Goal: Contribute content: Add original content to the website for others to see

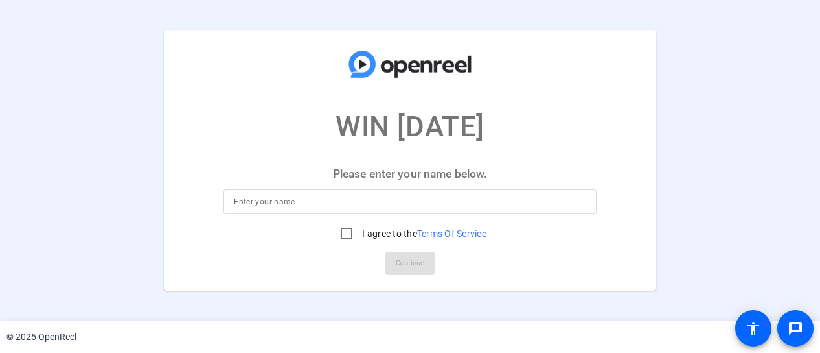
click at [298, 204] on input at bounding box center [410, 202] width 353 height 16
type input "[PERSON_NAME]"
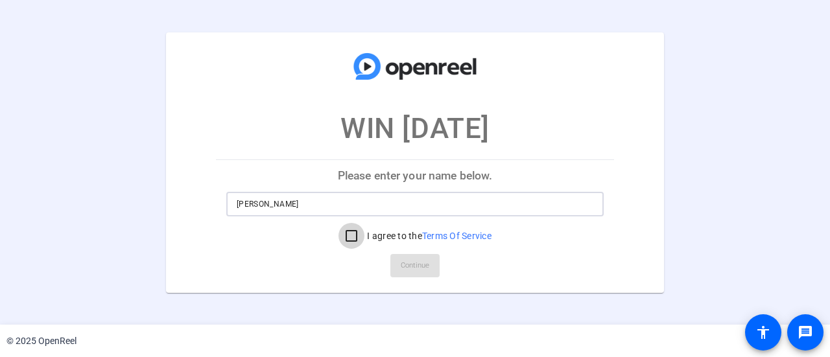
click at [349, 232] on input "I agree to the Terms Of Service" at bounding box center [351, 236] width 26 height 26
checkbox input "true"
click at [418, 264] on span "Continue" at bounding box center [415, 265] width 29 height 19
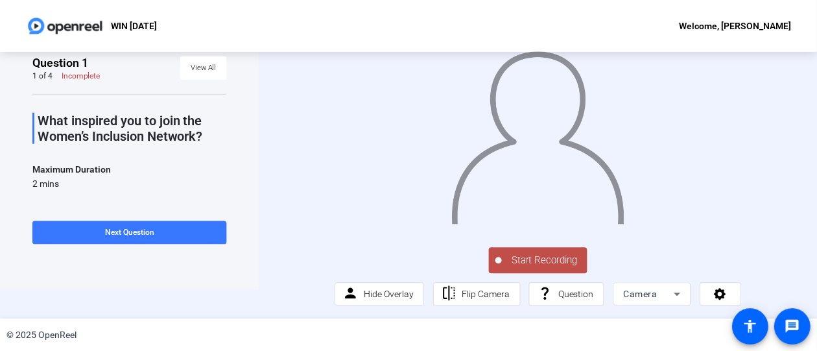
scroll to position [29, 0]
click at [522, 268] on span "Start Recording" at bounding box center [545, 260] width 86 height 15
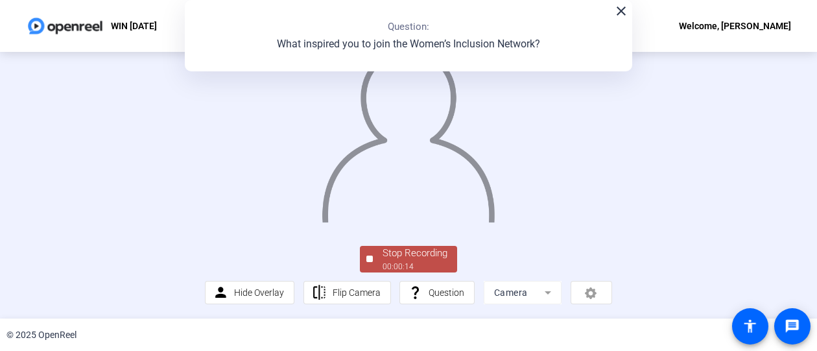
scroll to position [65, 0]
click at [409, 272] on div "00:00:56" at bounding box center [414, 267] width 65 height 12
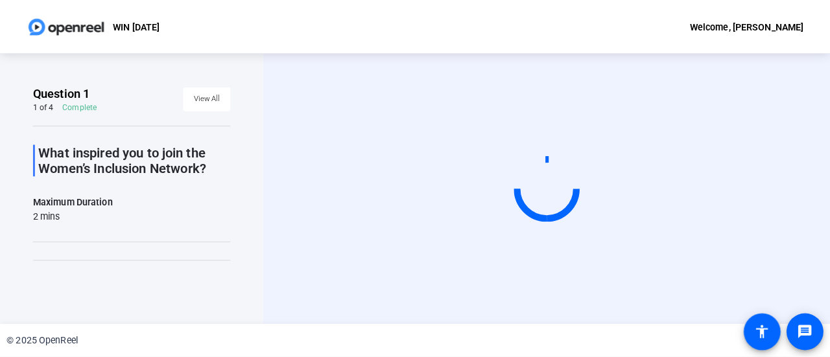
scroll to position [0, 0]
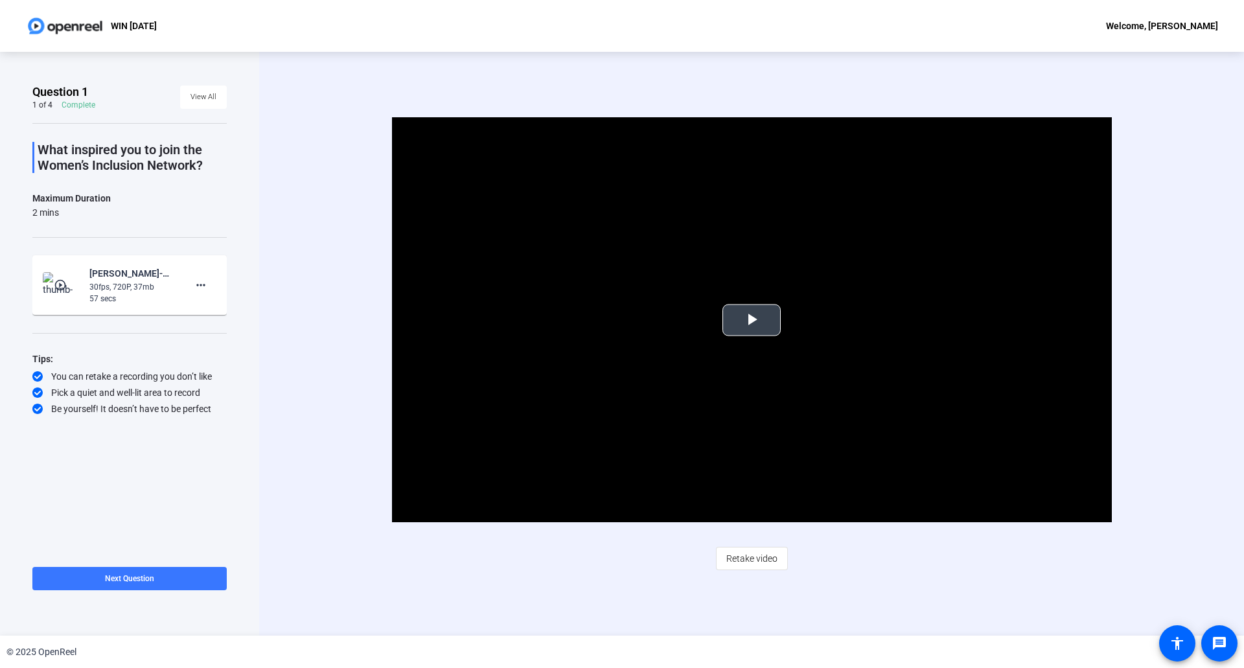
click at [752, 320] on span "Video Player" at bounding box center [752, 320] width 0 height 0
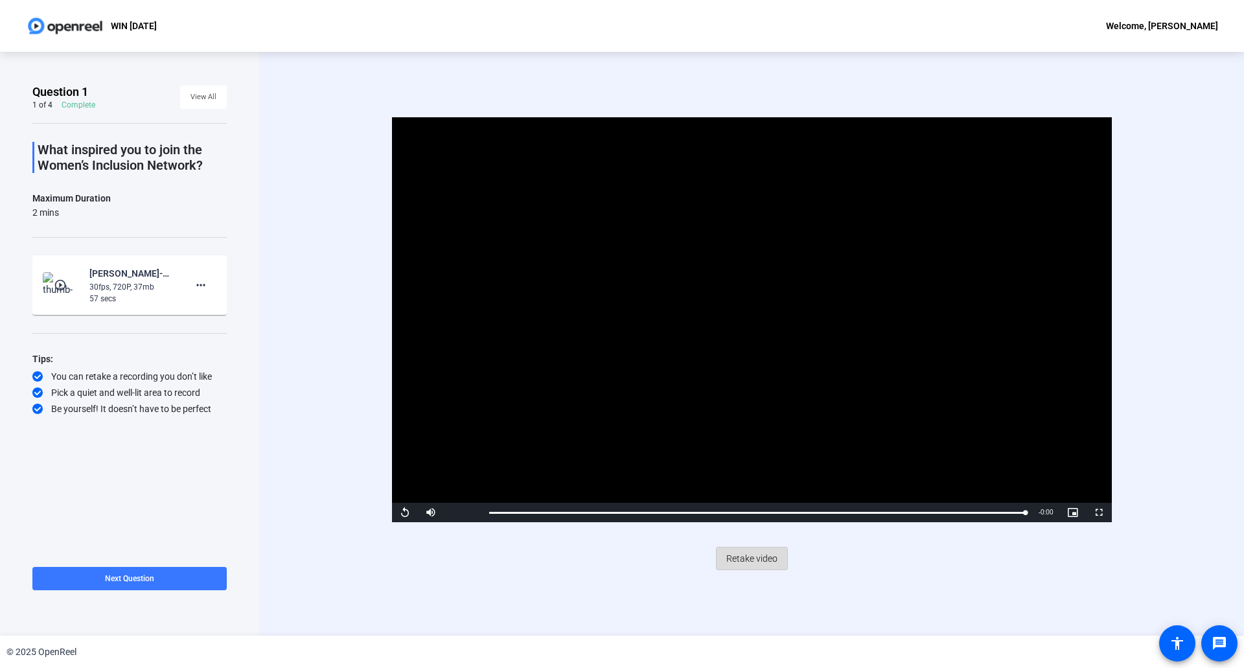
click at [752, 557] on span "Retake video" at bounding box center [751, 558] width 51 height 25
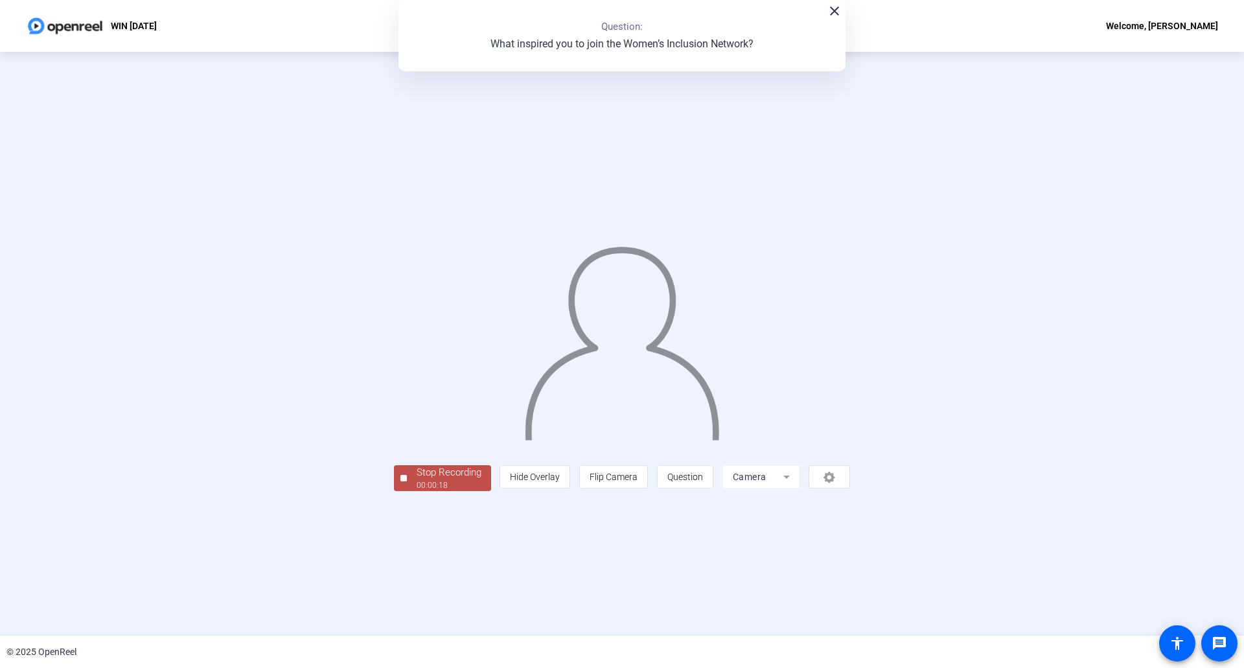
click at [394, 492] on button "Stop Recording 00:00:18" at bounding box center [442, 478] width 97 height 27
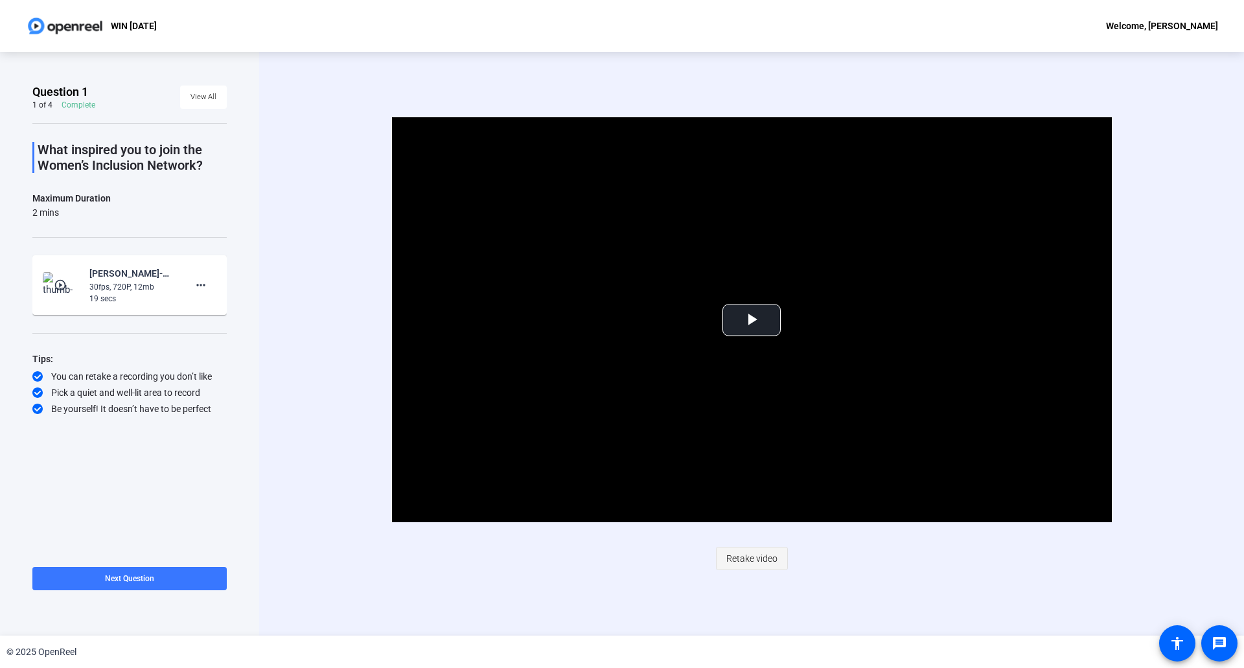
click at [749, 557] on span "Retake video" at bounding box center [751, 558] width 51 height 25
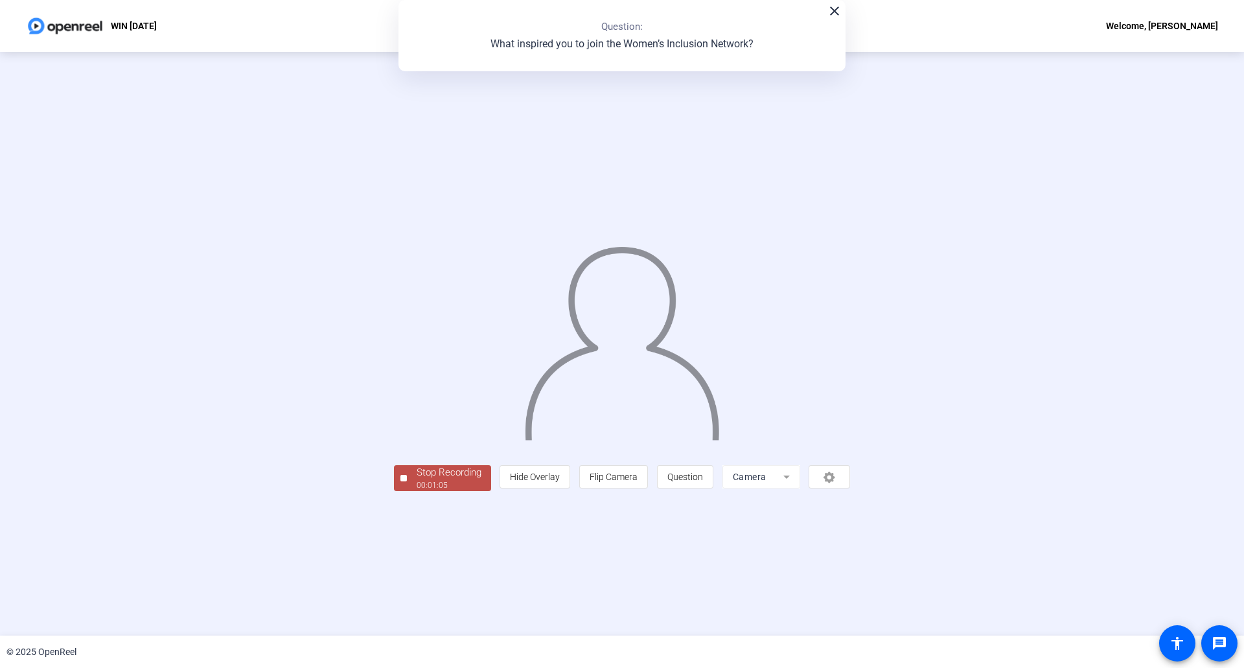
click at [417, 491] on div "00:01:05" at bounding box center [449, 486] width 65 height 12
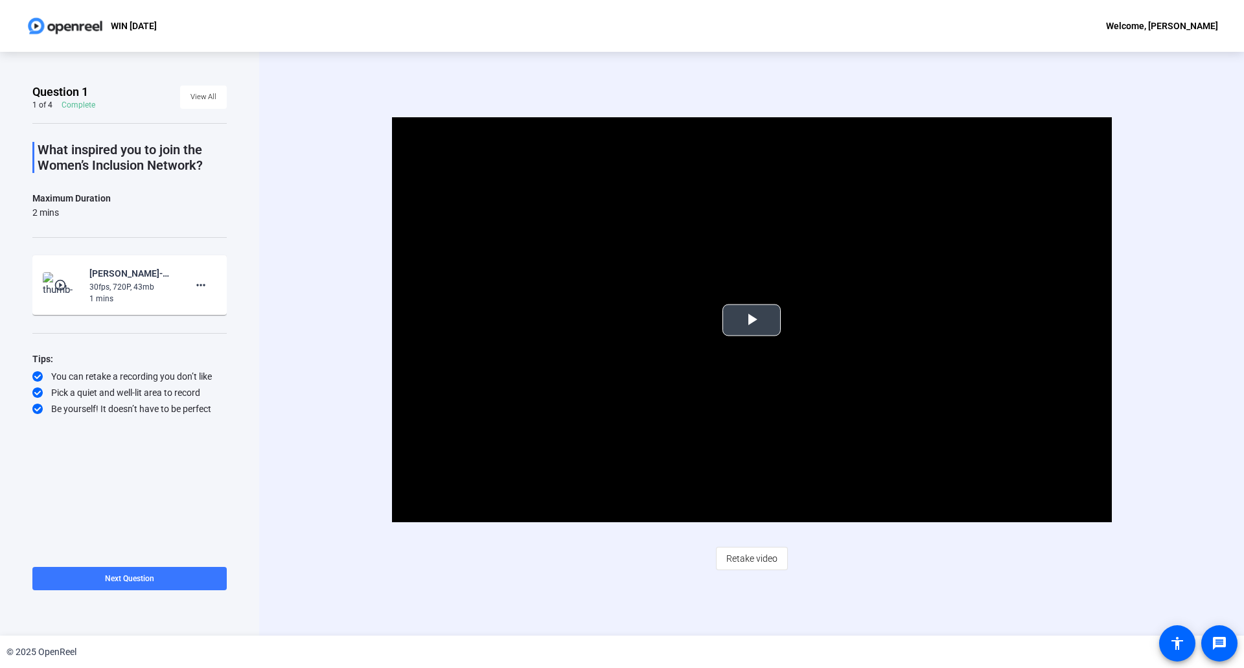
click at [752, 320] on span "Video Player" at bounding box center [752, 320] width 0 height 0
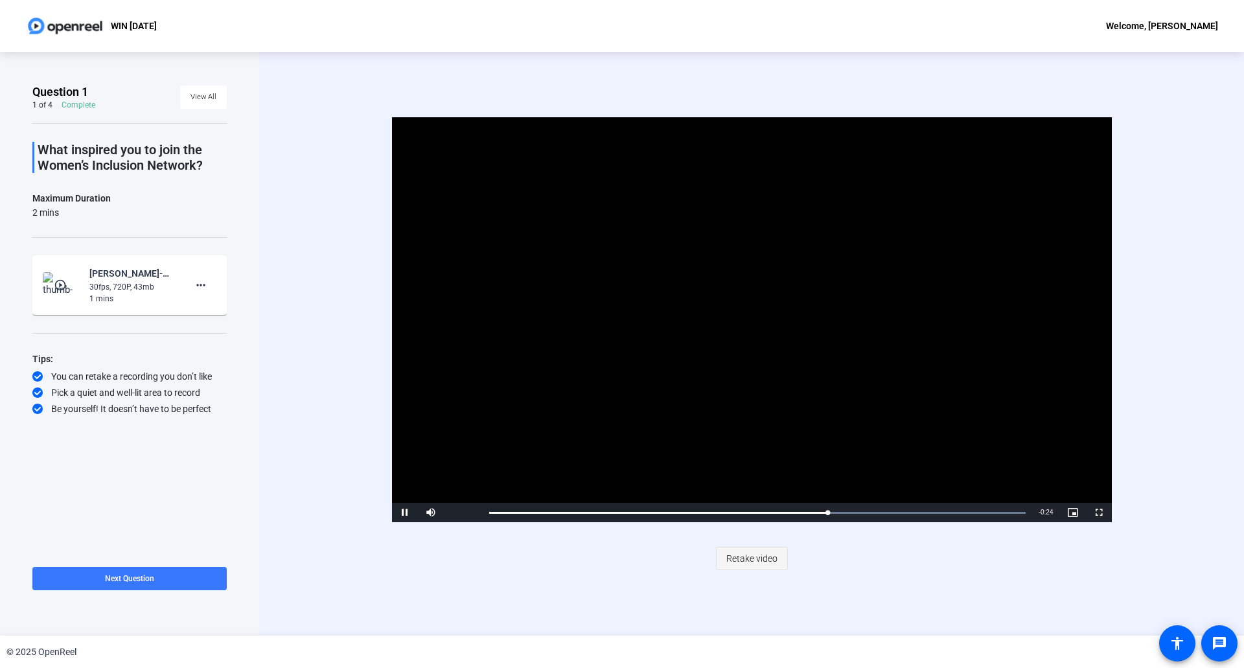
click at [752, 557] on span "Retake video" at bounding box center [751, 558] width 51 height 25
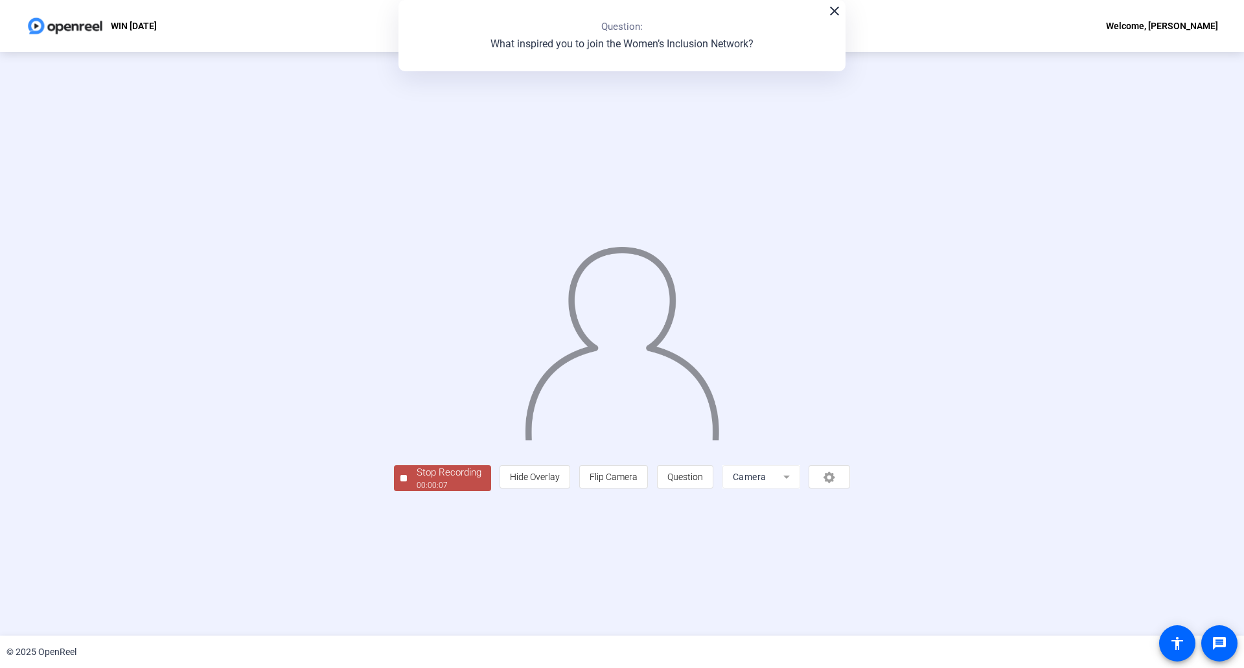
click at [401, 482] on div at bounding box center [404, 478] width 6 height 6
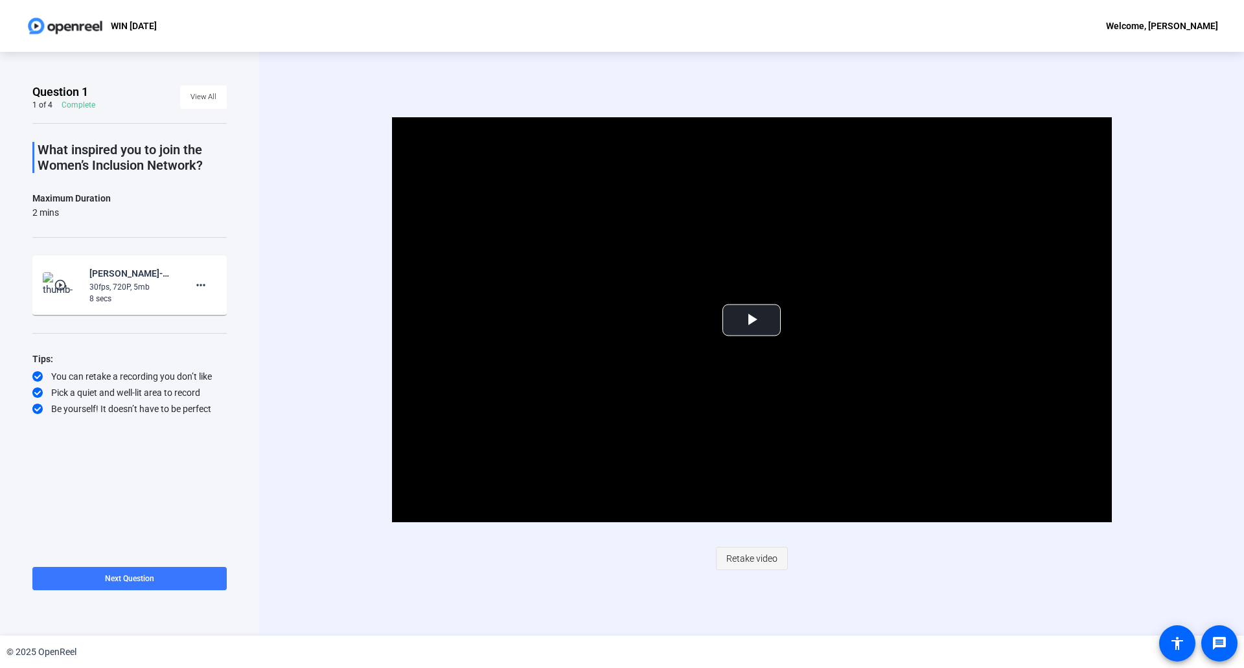
click at [748, 557] on span "Retake video" at bounding box center [751, 558] width 51 height 25
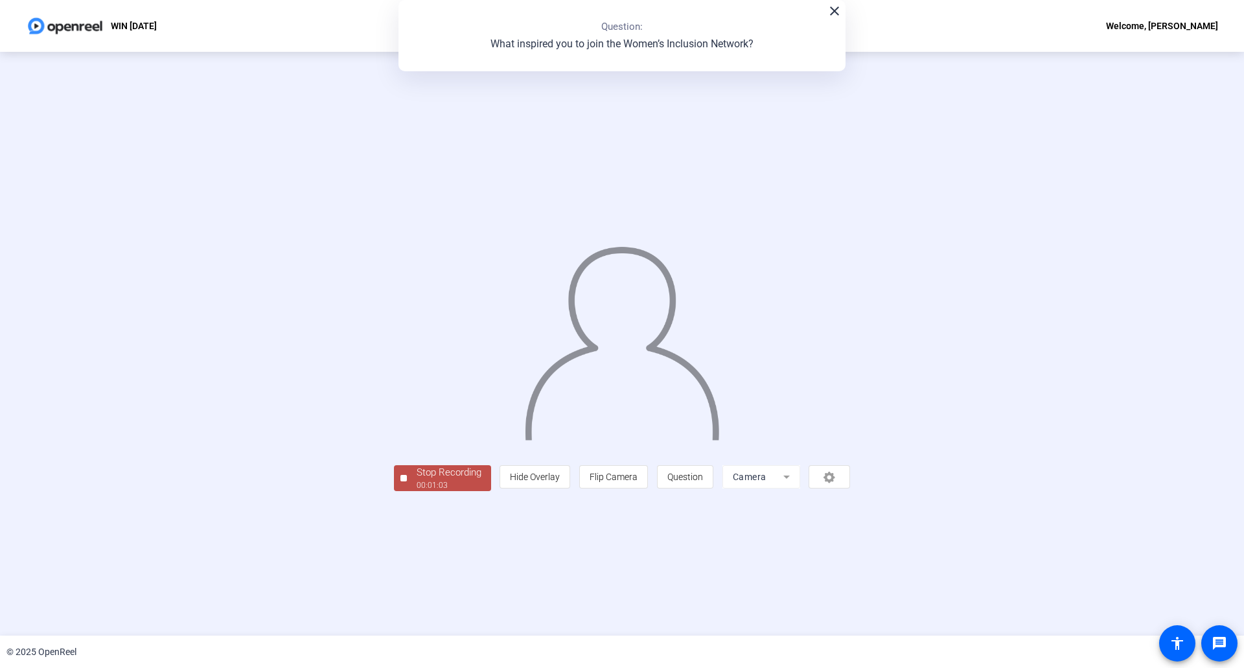
click at [407, 492] on span "Stop Recording 00:01:03" at bounding box center [449, 478] width 84 height 27
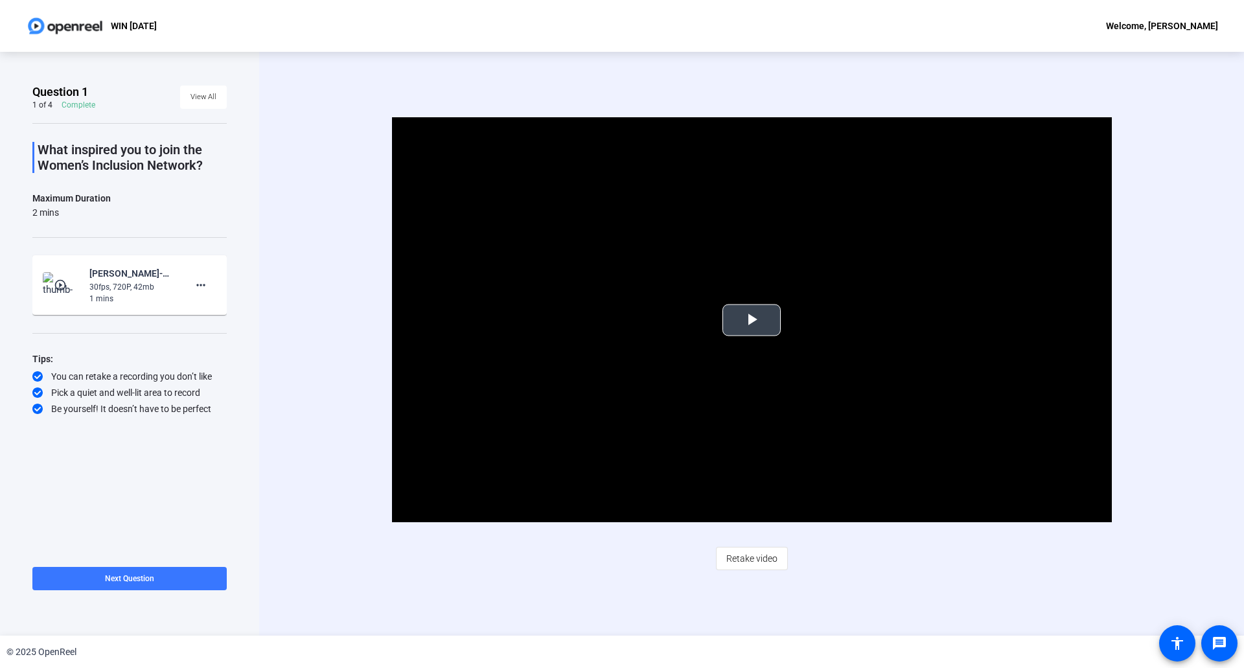
click at [752, 320] on span "Video Player" at bounding box center [752, 320] width 0 height 0
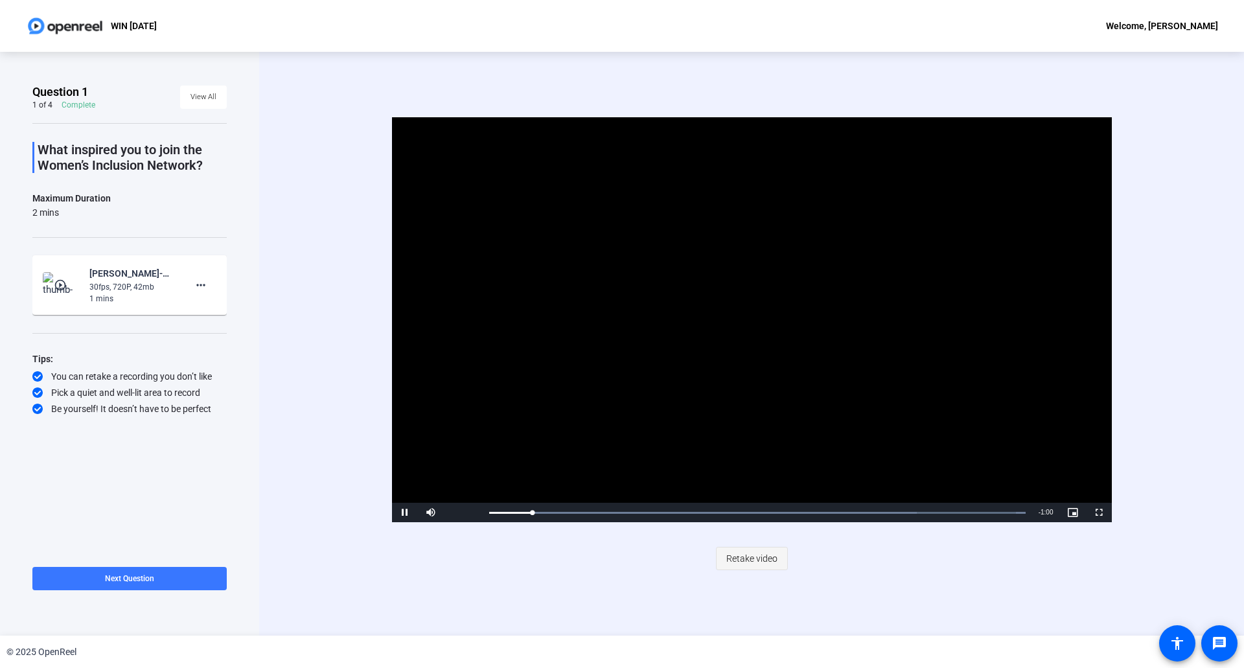
click at [758, 560] on span "Retake video" at bounding box center [751, 558] width 51 height 25
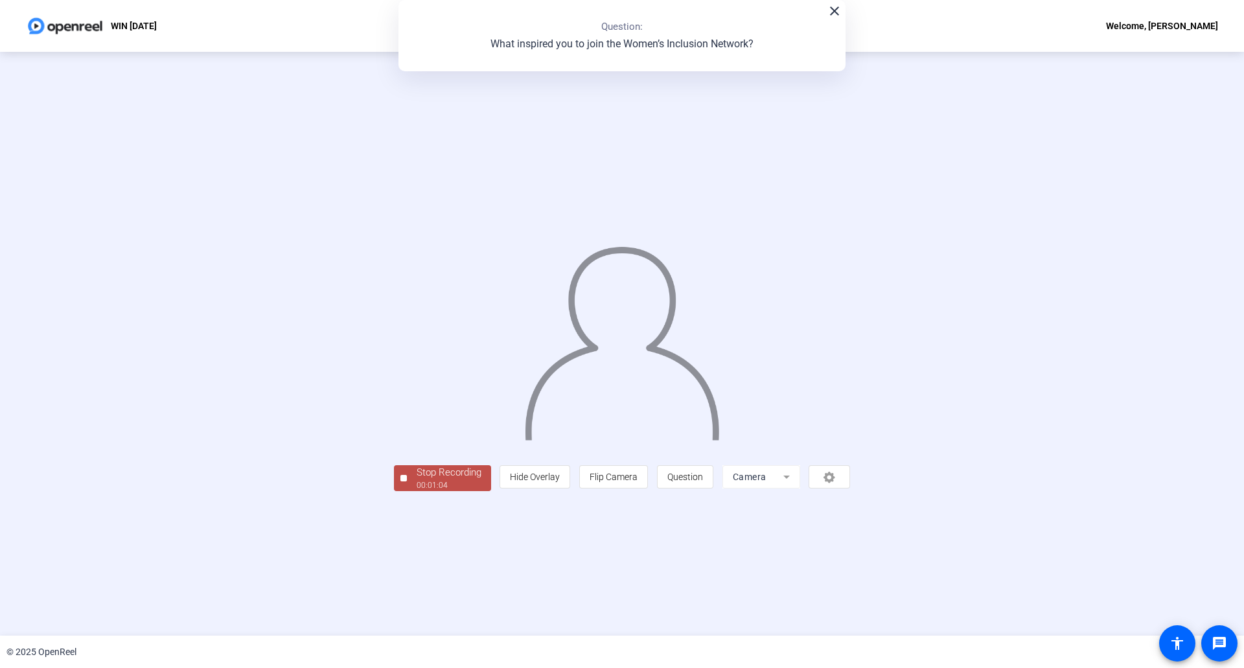
click at [407, 492] on span "Stop Recording 00:01:04" at bounding box center [449, 478] width 84 height 27
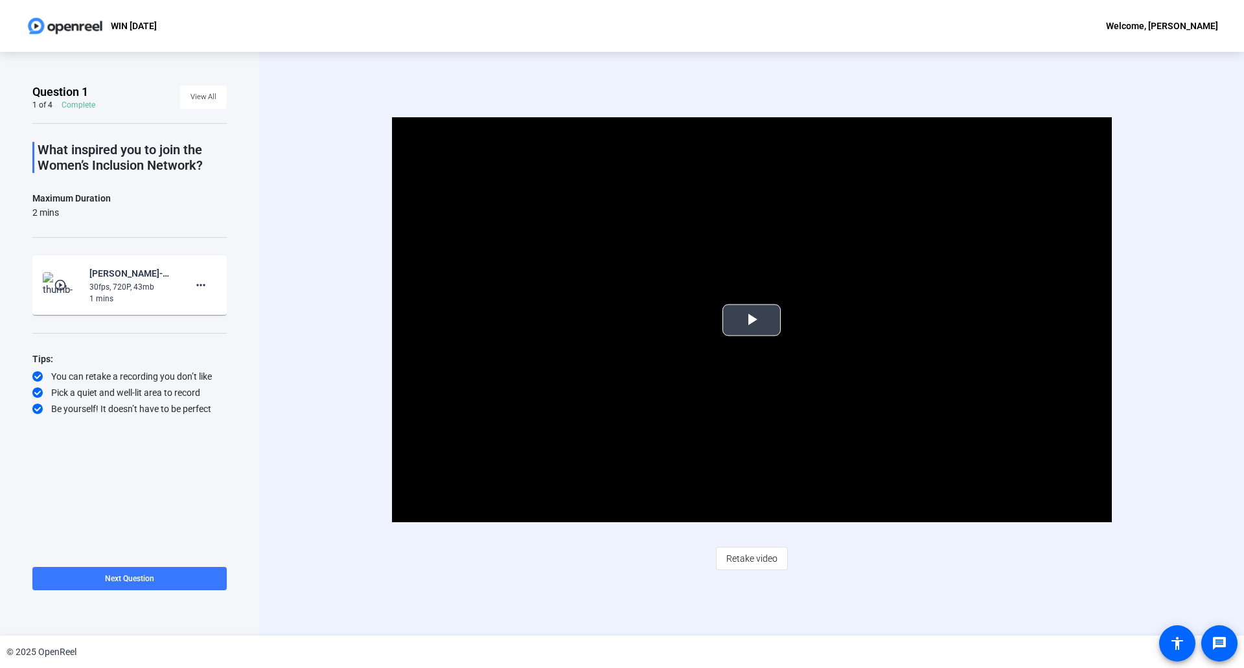
click at [752, 320] on span "Video Player" at bounding box center [752, 320] width 0 height 0
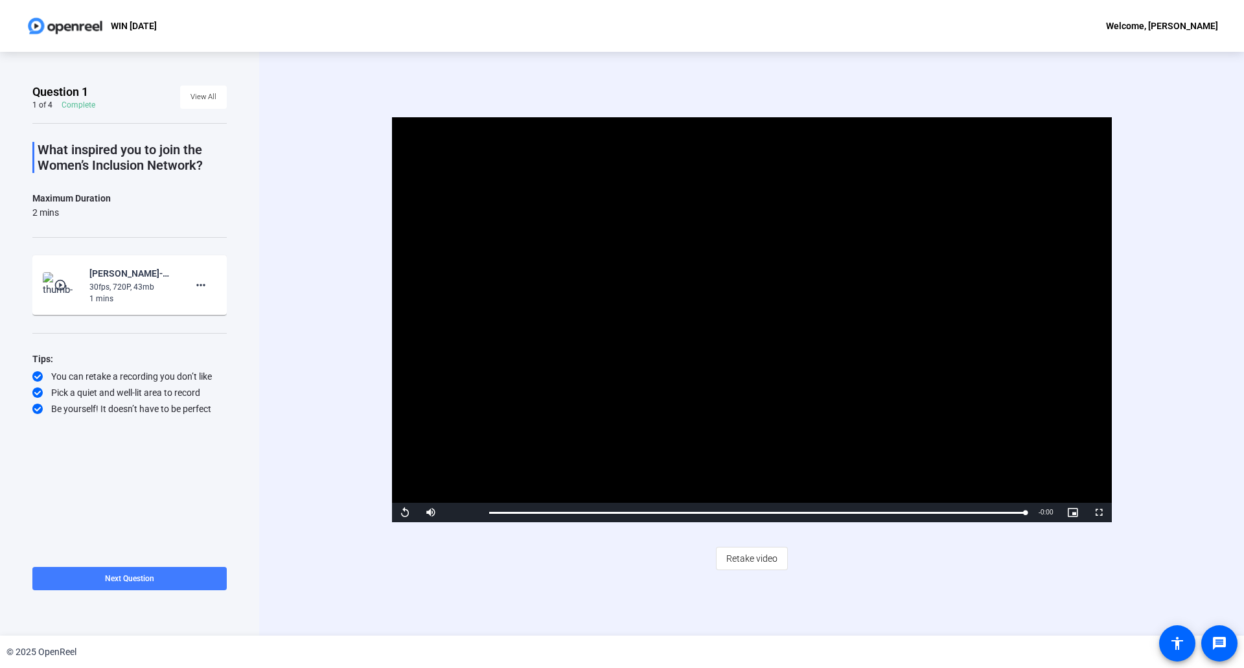
click at [120, 578] on span "Next Question" at bounding box center [129, 578] width 49 height 9
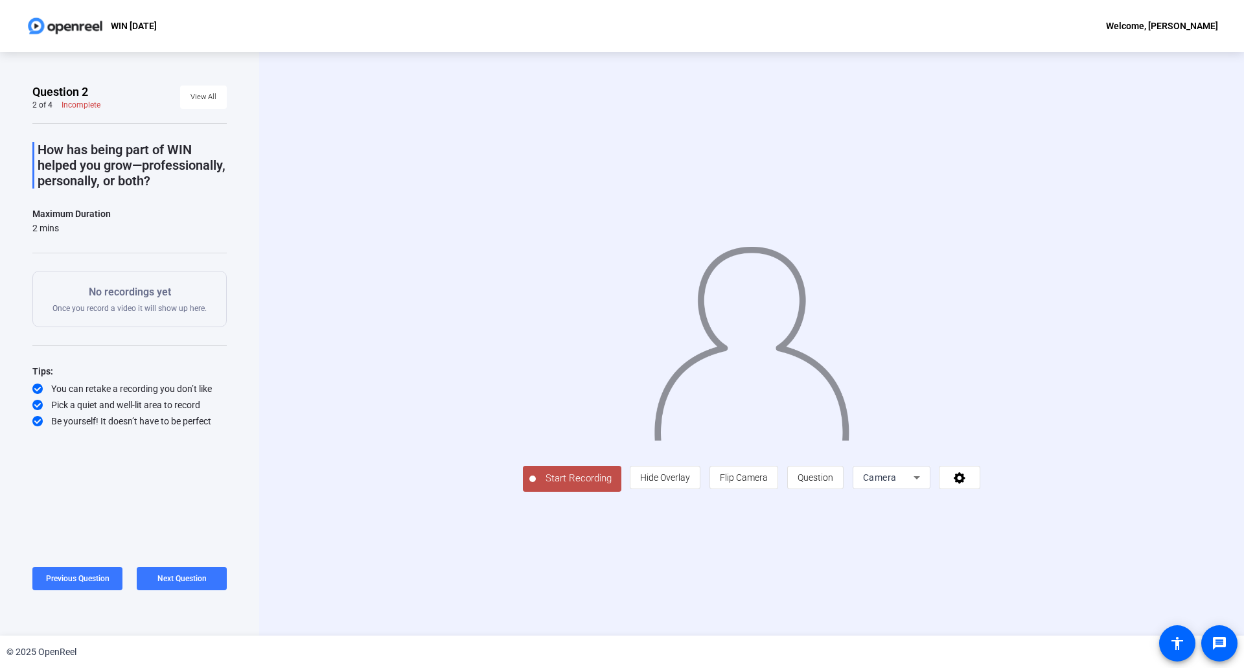
click at [536, 486] on span "Start Recording" at bounding box center [579, 478] width 86 height 15
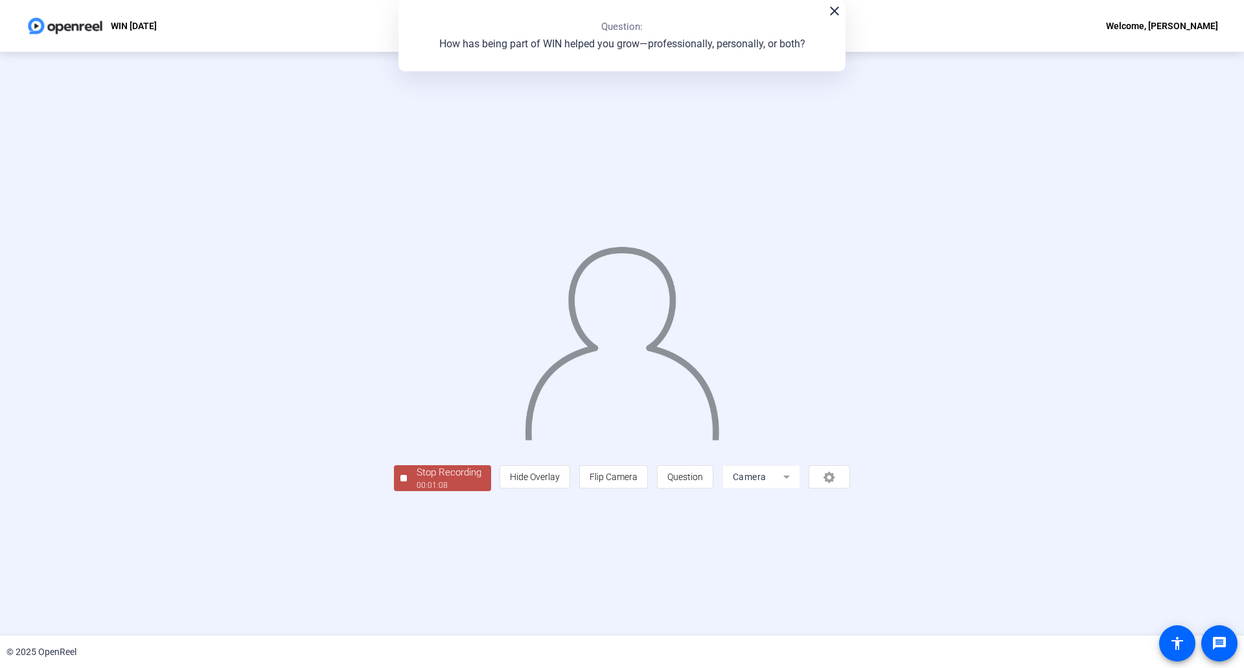
click at [270, 581] on div "Stop Recording 00:01:08 person Hide Overlay flip Flip Camera question_mark Ques…" at bounding box center [622, 344] width 1244 height 584
click at [407, 492] on span "Stop Recording 00:01:09" at bounding box center [449, 478] width 84 height 27
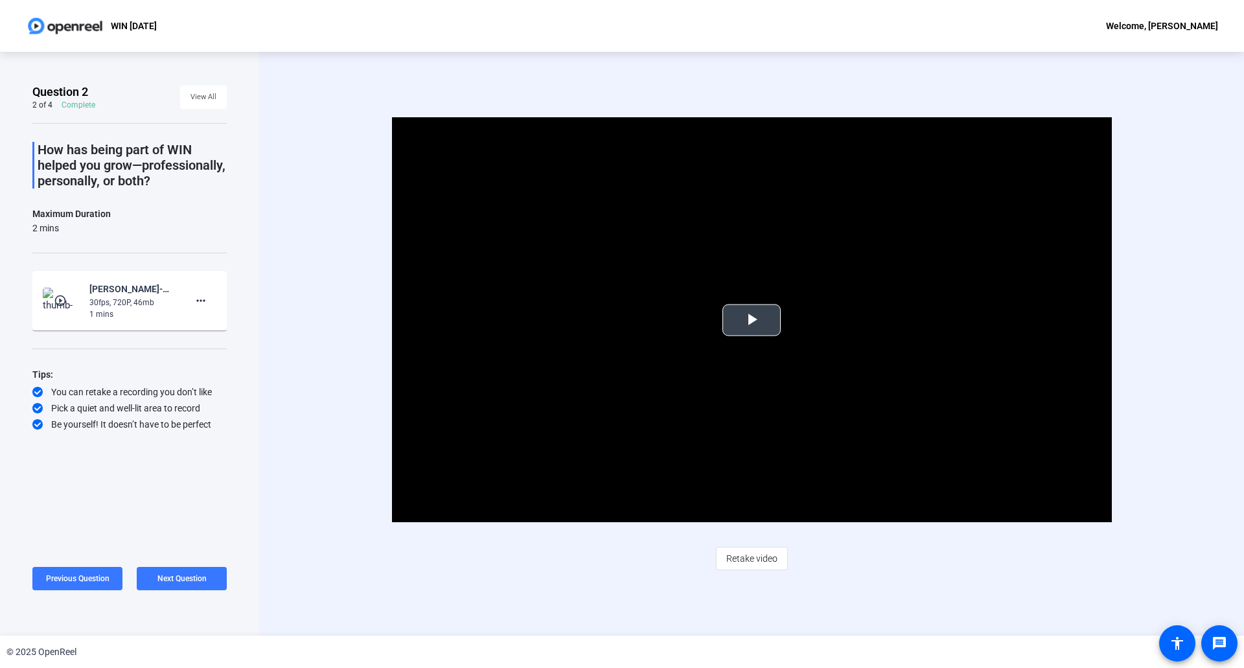
click at [752, 320] on span "Video Player" at bounding box center [752, 320] width 0 height 0
click at [749, 557] on span "Retake video" at bounding box center [751, 558] width 51 height 25
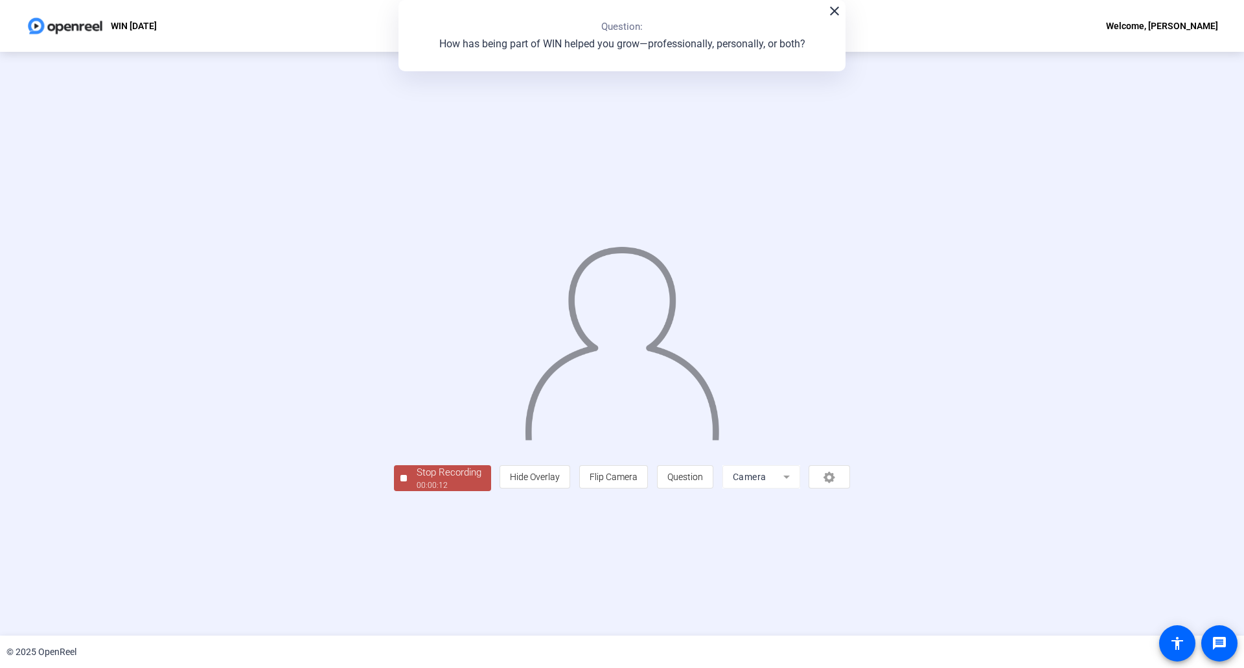
click at [417, 480] on div "Stop Recording" at bounding box center [449, 472] width 65 height 15
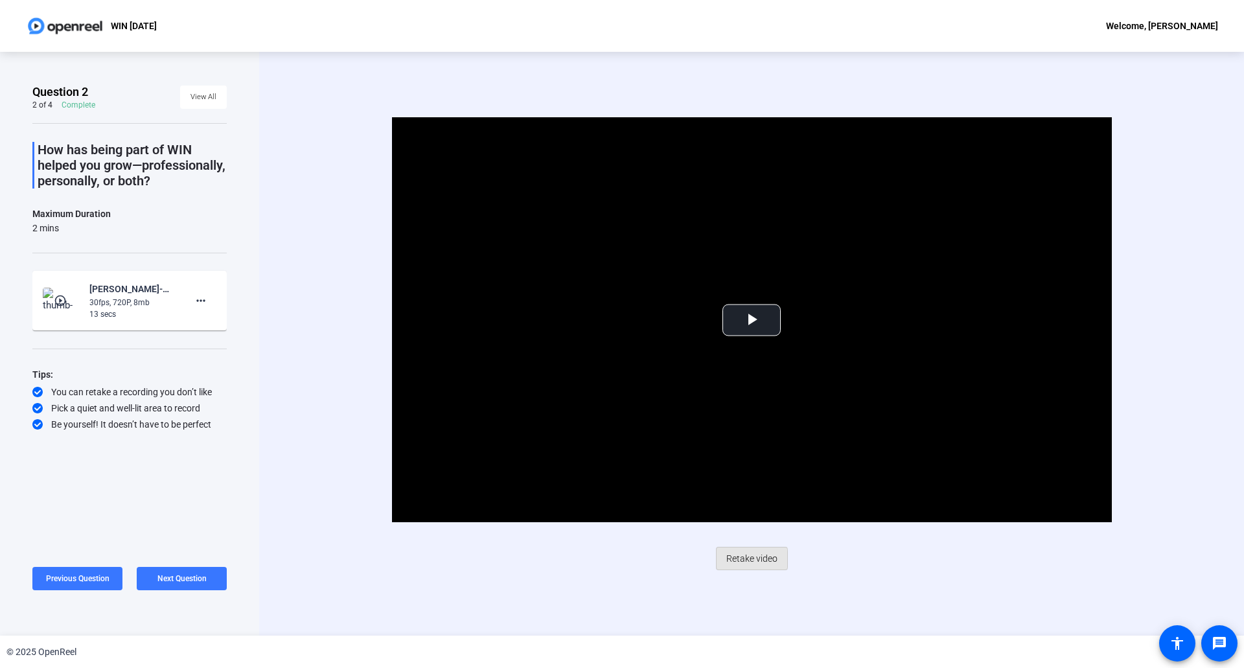
click at [737, 559] on span "Retake video" at bounding box center [751, 558] width 51 height 25
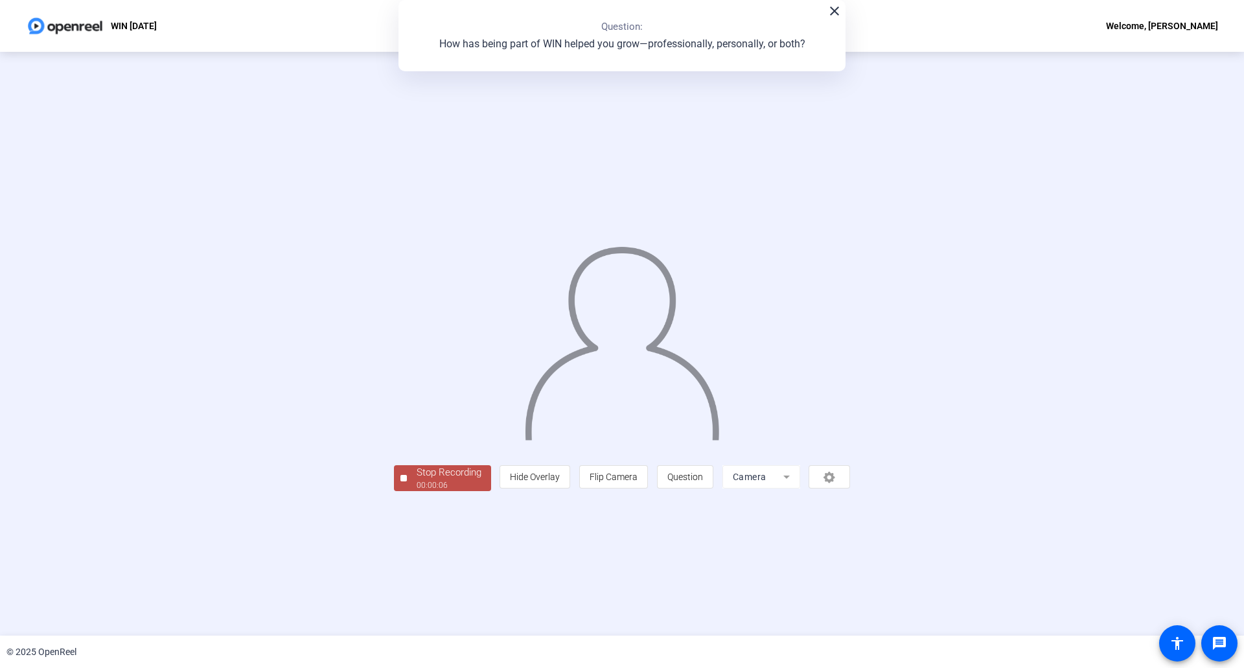
click at [417, 491] on div "00:00:06" at bounding box center [449, 486] width 65 height 12
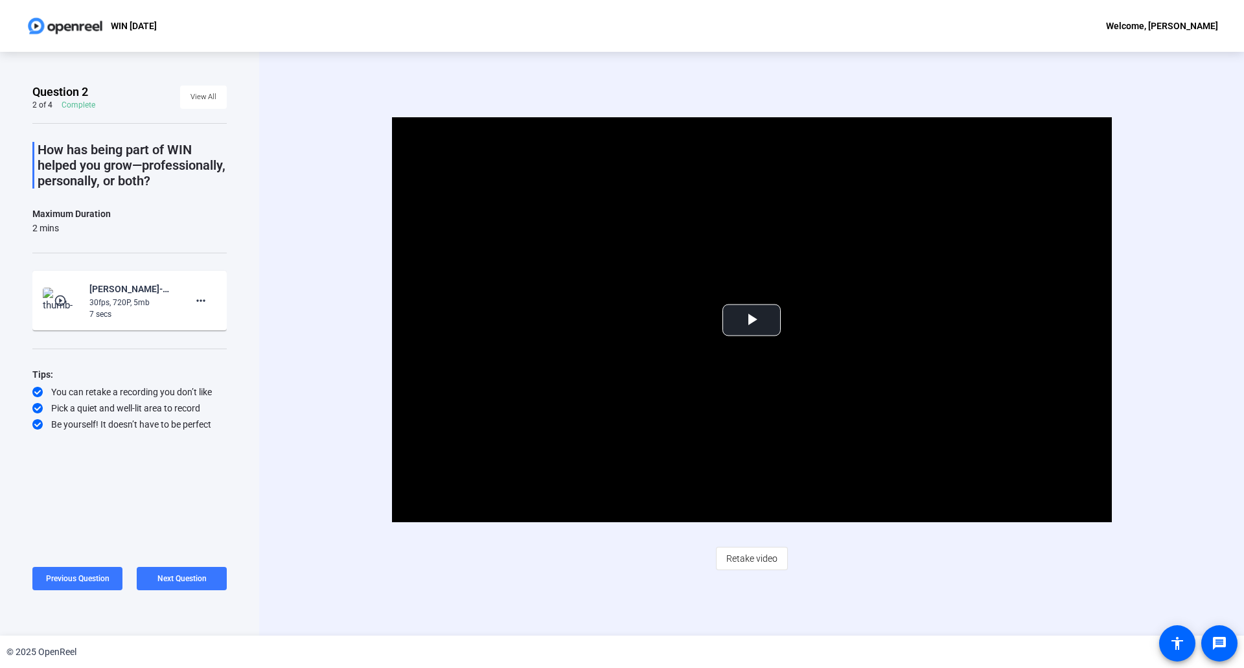
drag, startPoint x: 739, startPoint y: 561, endPoint x: 730, endPoint y: 559, distance: 9.3
click at [734, 560] on span "Retake video" at bounding box center [751, 558] width 51 height 25
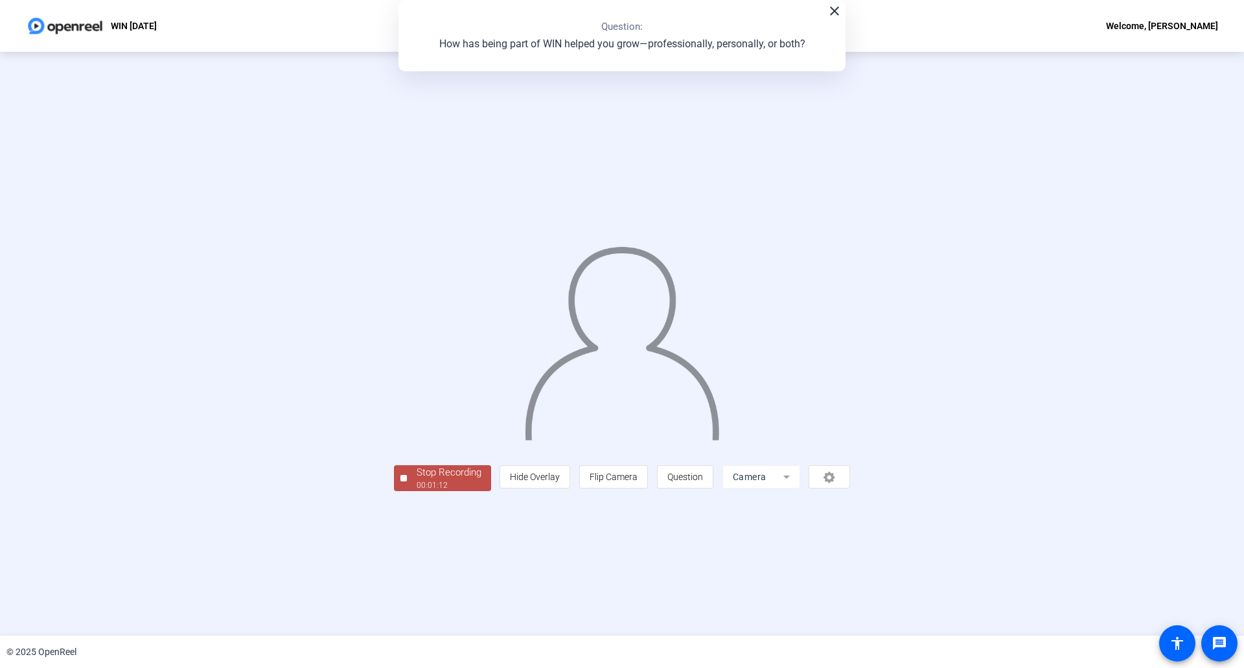
click at [407, 492] on span "Stop Recording 00:01:12" at bounding box center [449, 478] width 84 height 27
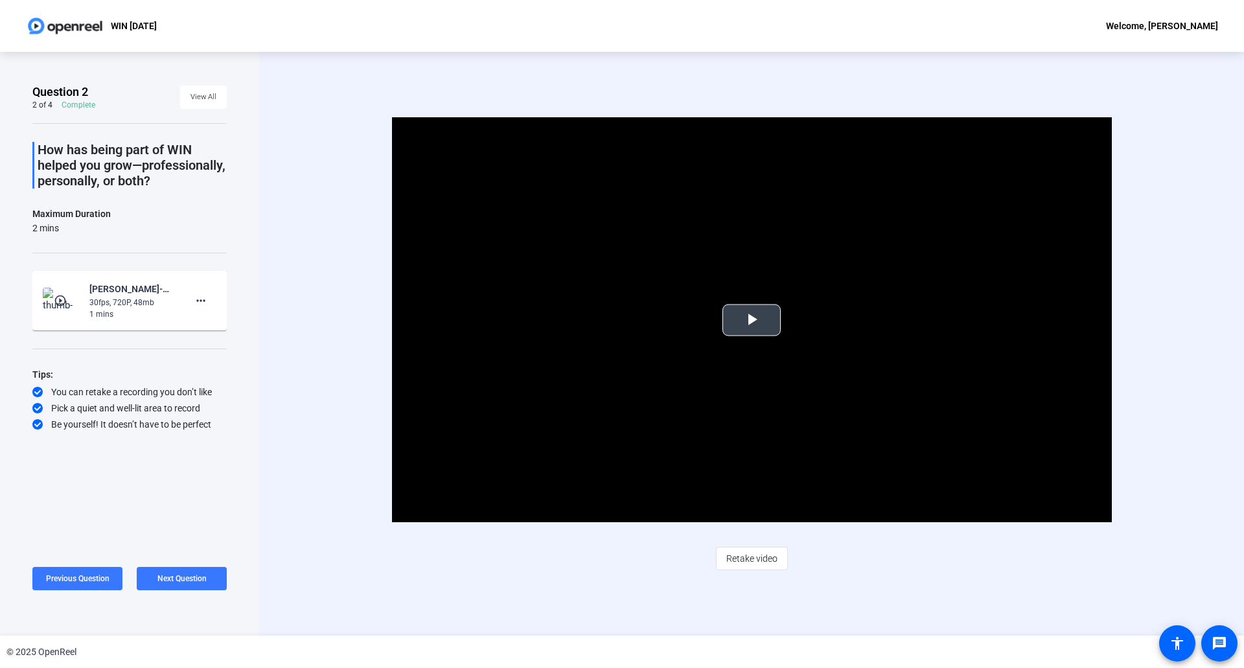
click at [752, 320] on span "Video Player" at bounding box center [752, 320] width 0 height 0
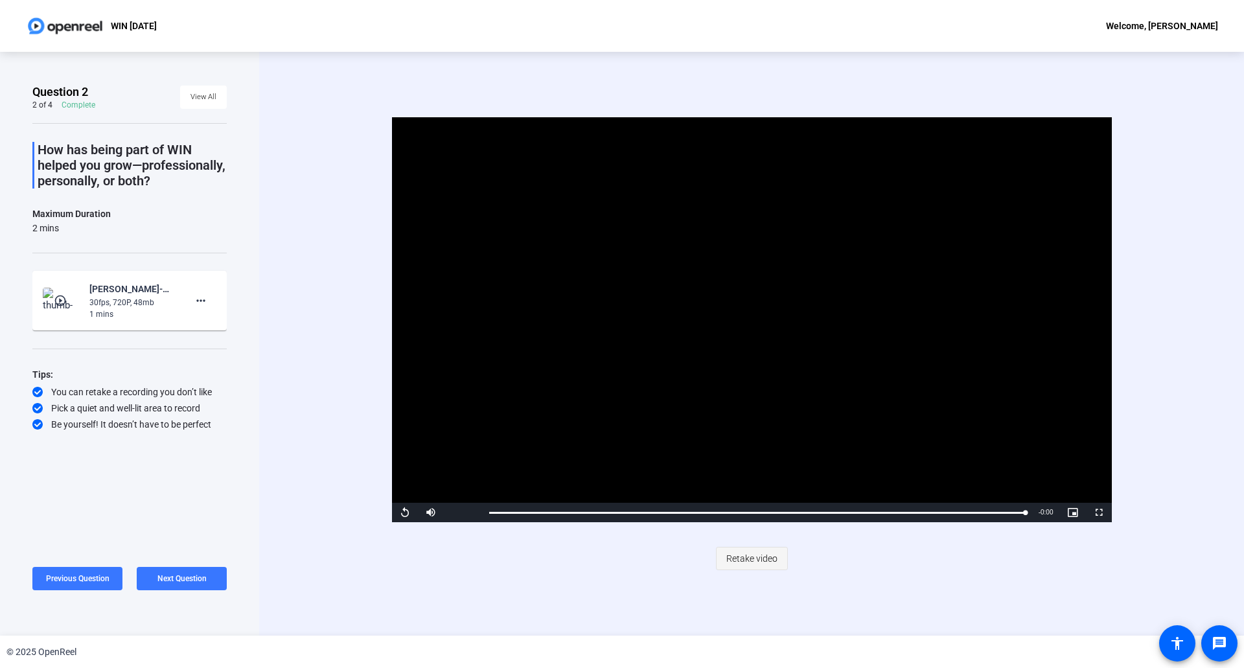
click at [751, 561] on span "Retake video" at bounding box center [751, 558] width 51 height 25
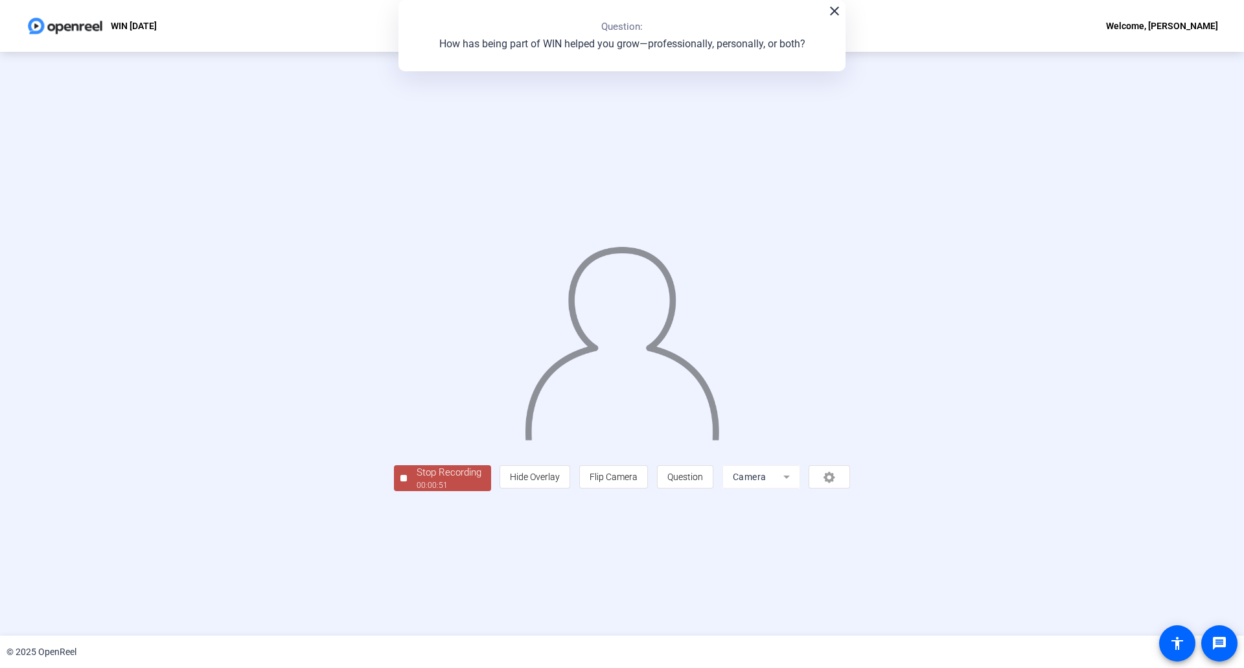
click at [417, 491] on div "00:00:51" at bounding box center [449, 486] width 65 height 12
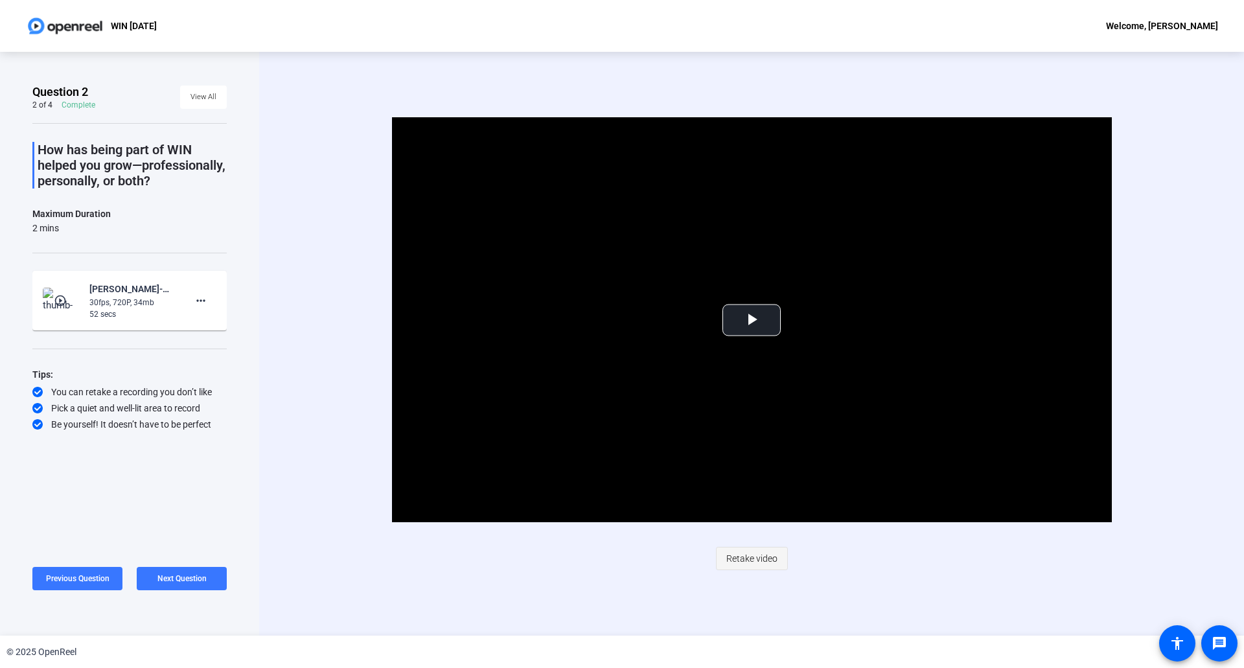
click at [743, 555] on span "Retake video" at bounding box center [751, 558] width 51 height 25
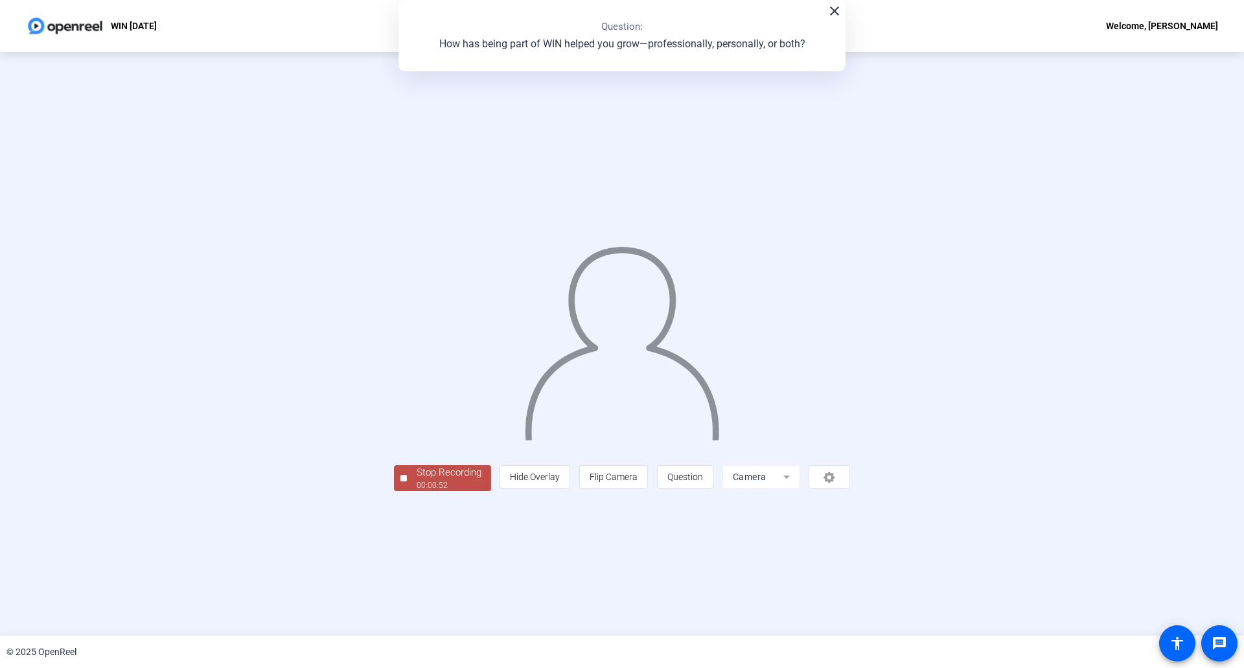
click at [407, 492] on span "Stop Recording 00:00:52" at bounding box center [449, 478] width 84 height 27
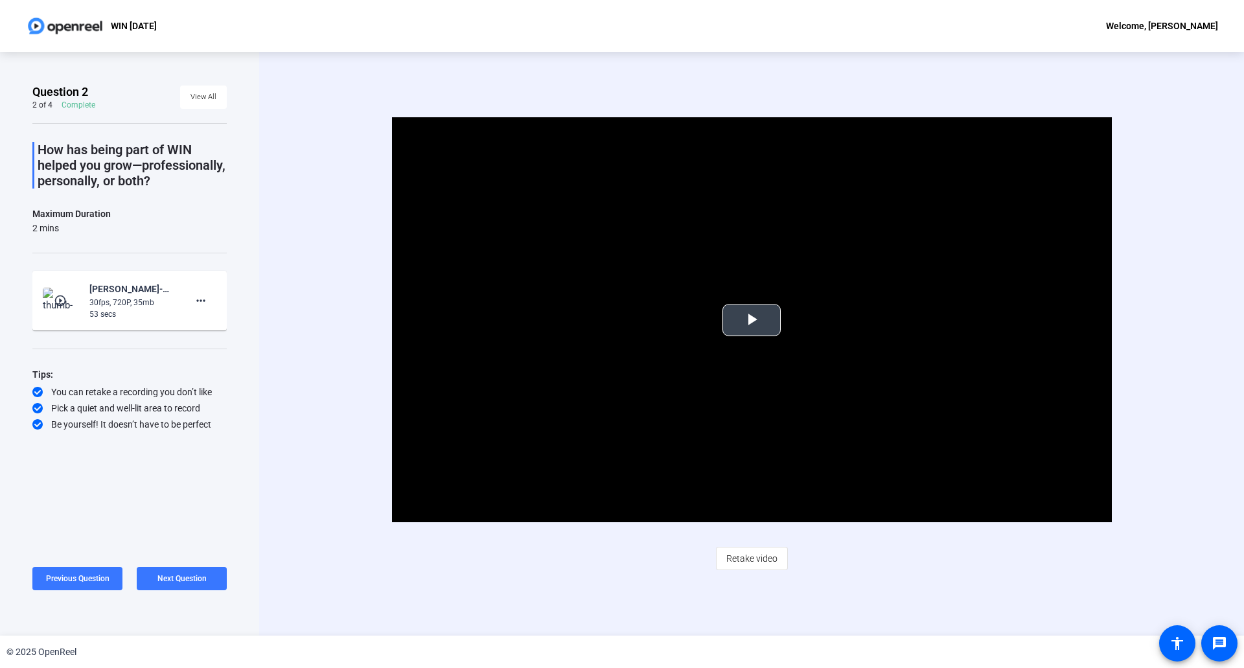
click at [752, 320] on span "Video Player" at bounding box center [752, 320] width 0 height 0
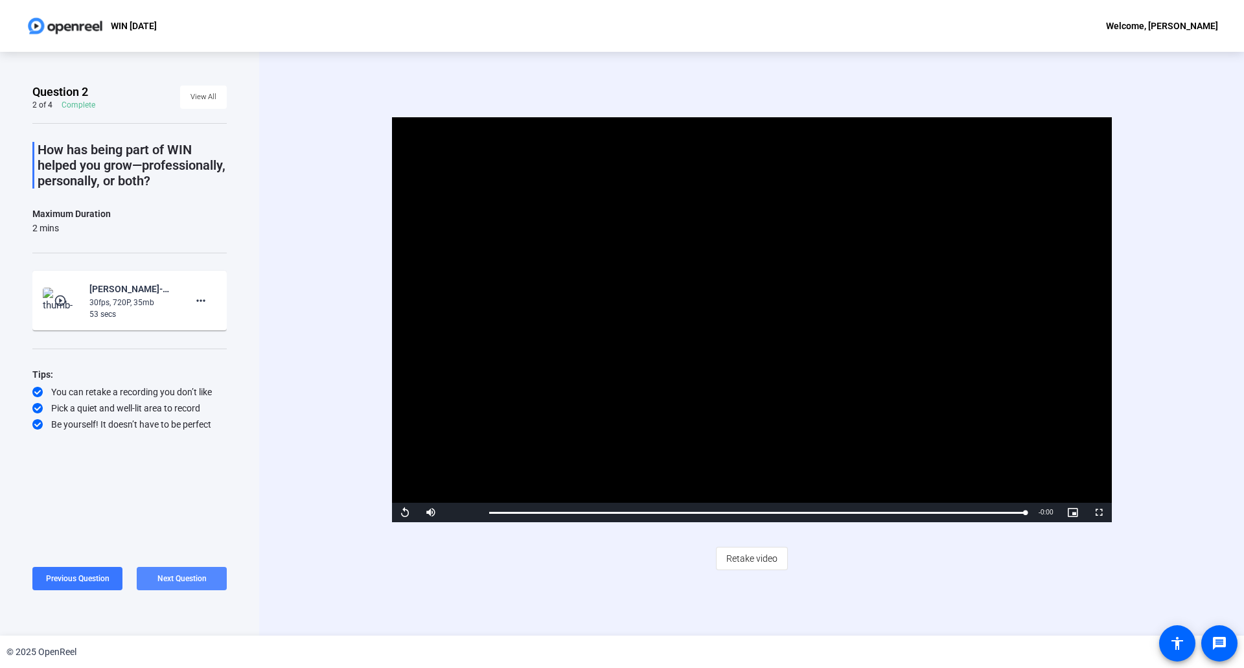
click at [177, 583] on span "Next Question" at bounding box center [181, 578] width 49 height 9
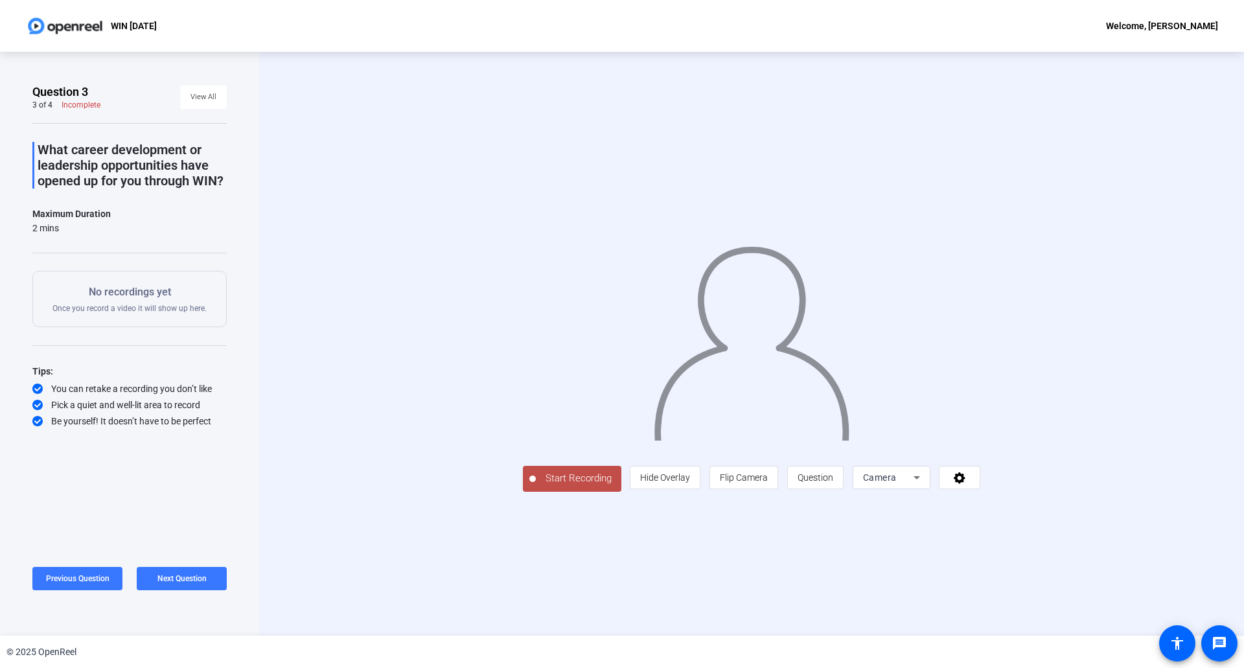
click at [529, 482] on div at bounding box center [532, 479] width 6 height 6
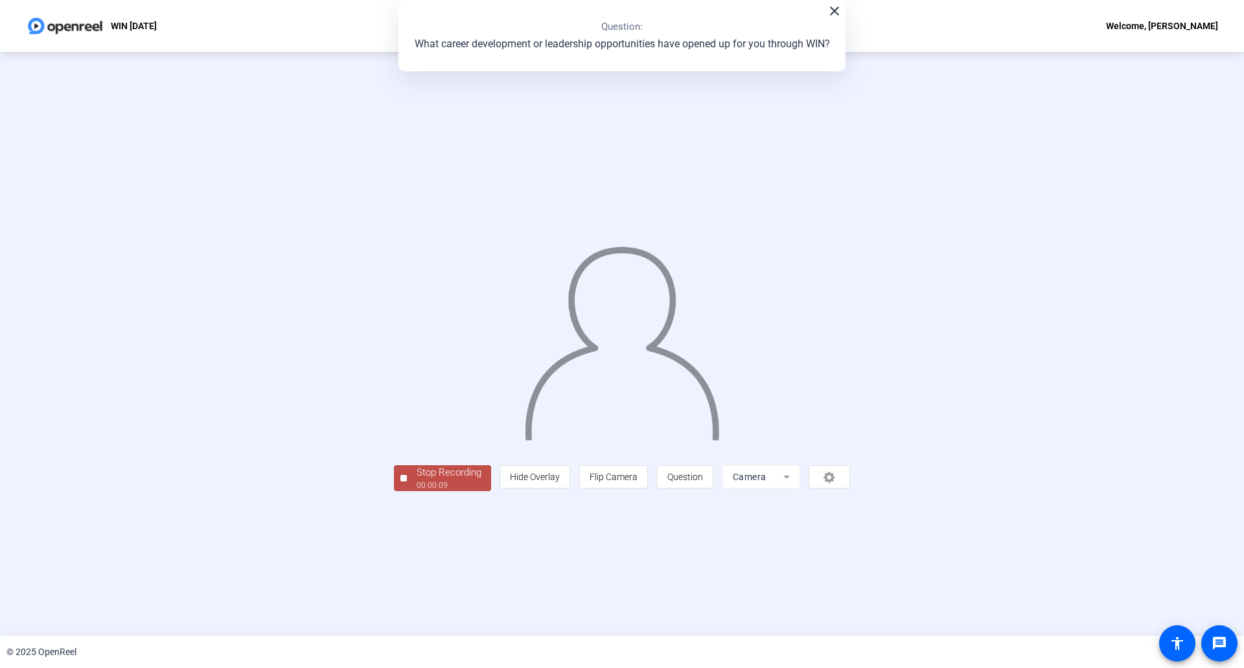
click at [394, 492] on button "Stop Recording 00:00:09" at bounding box center [442, 478] width 97 height 27
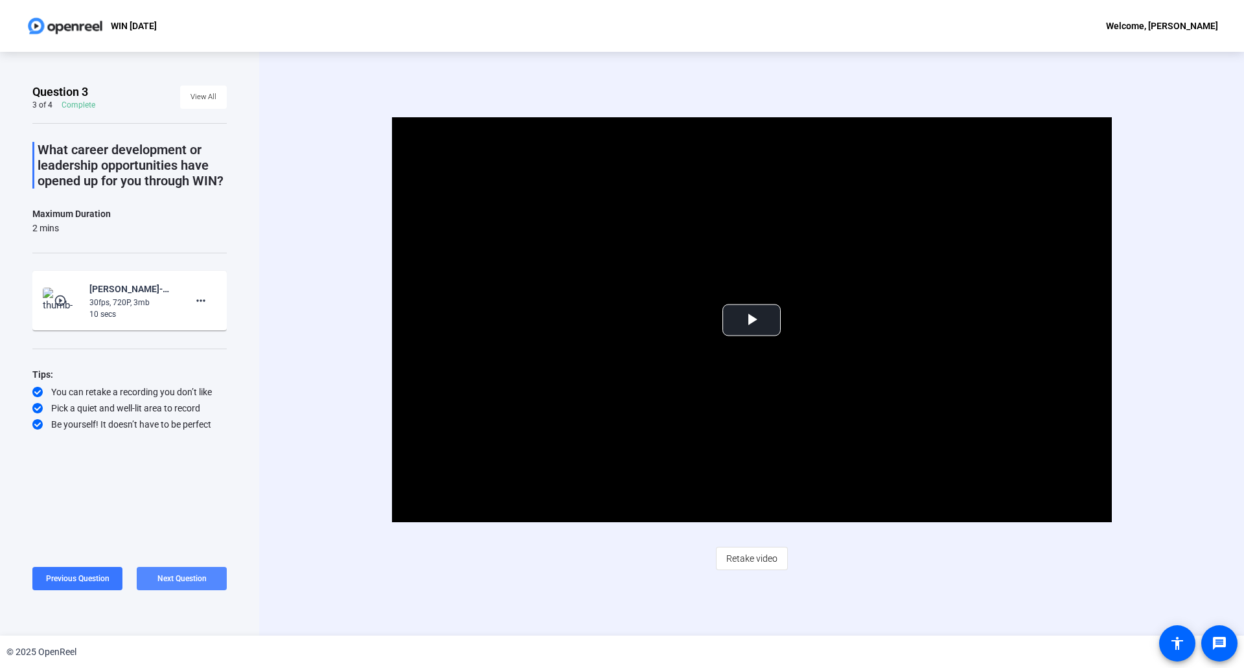
click at [187, 580] on span "Next Question" at bounding box center [181, 578] width 49 height 9
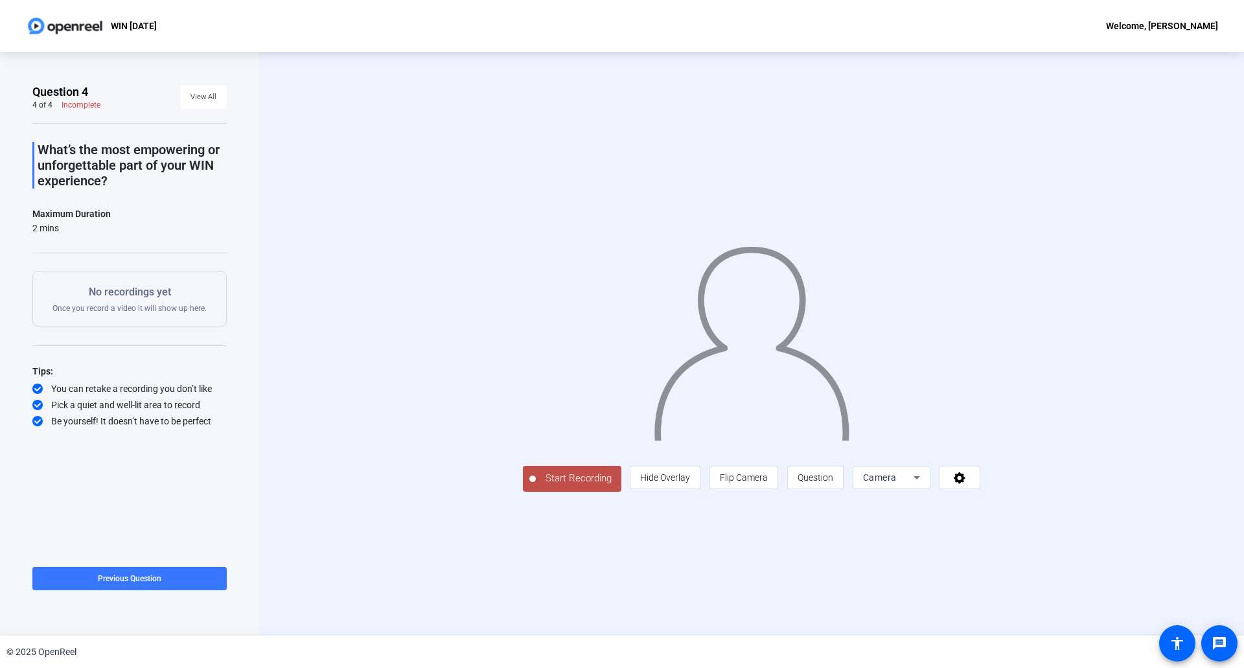
click at [536, 486] on span "Start Recording" at bounding box center [579, 478] width 86 height 15
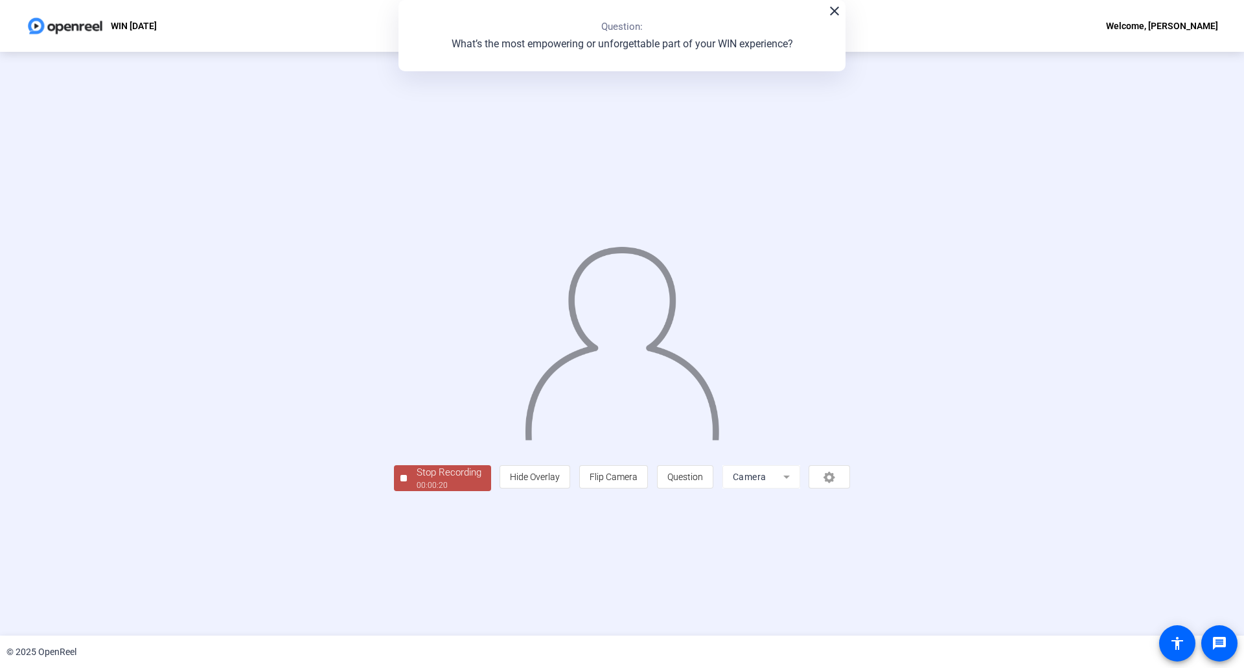
click at [417, 480] on div "Stop Recording" at bounding box center [449, 472] width 65 height 15
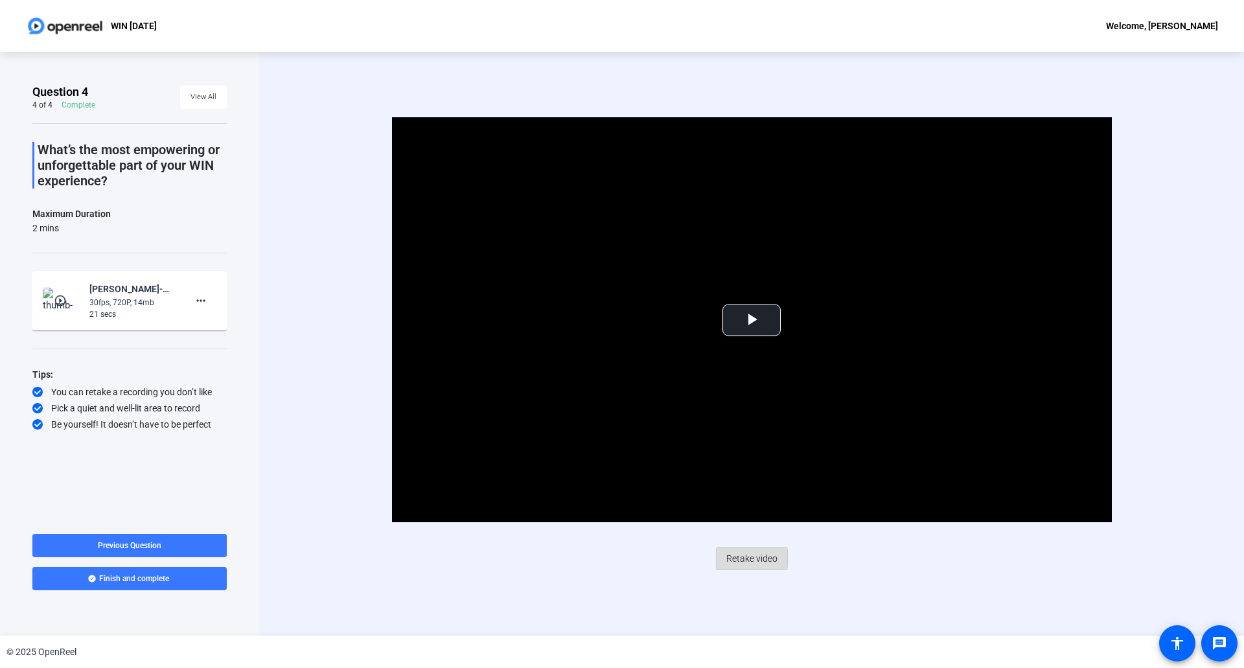
click at [745, 559] on span "Retake video" at bounding box center [751, 558] width 51 height 25
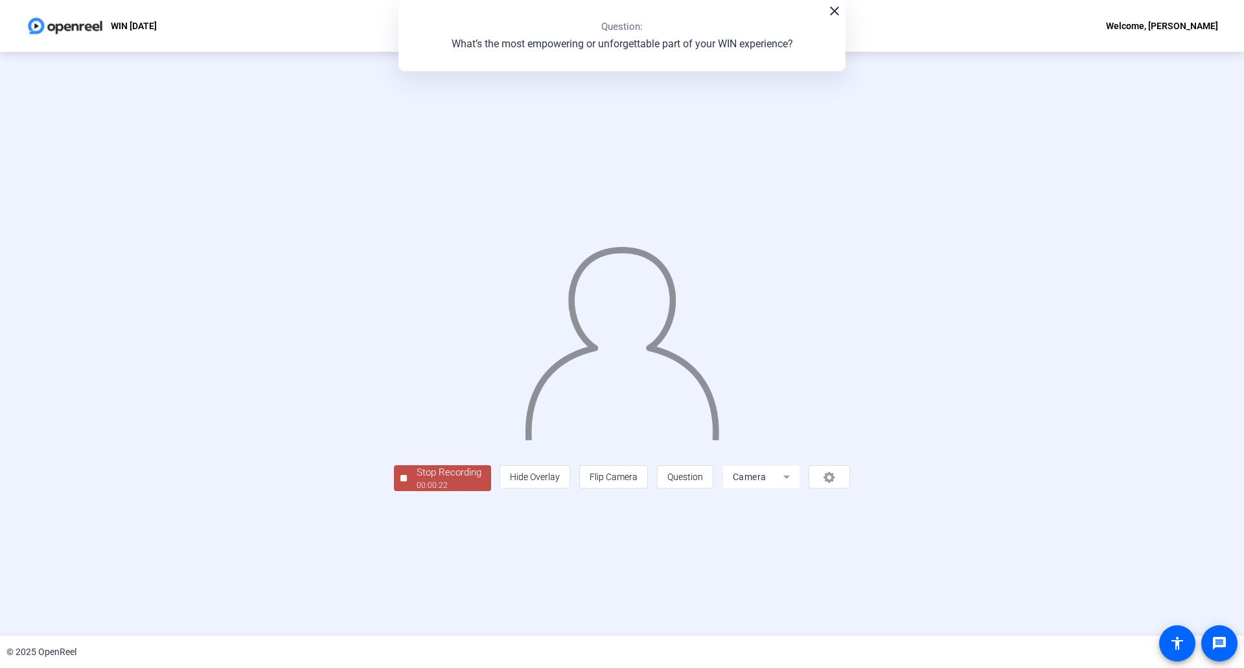
click at [407, 492] on span "Stop Recording 00:00:22" at bounding box center [449, 478] width 84 height 27
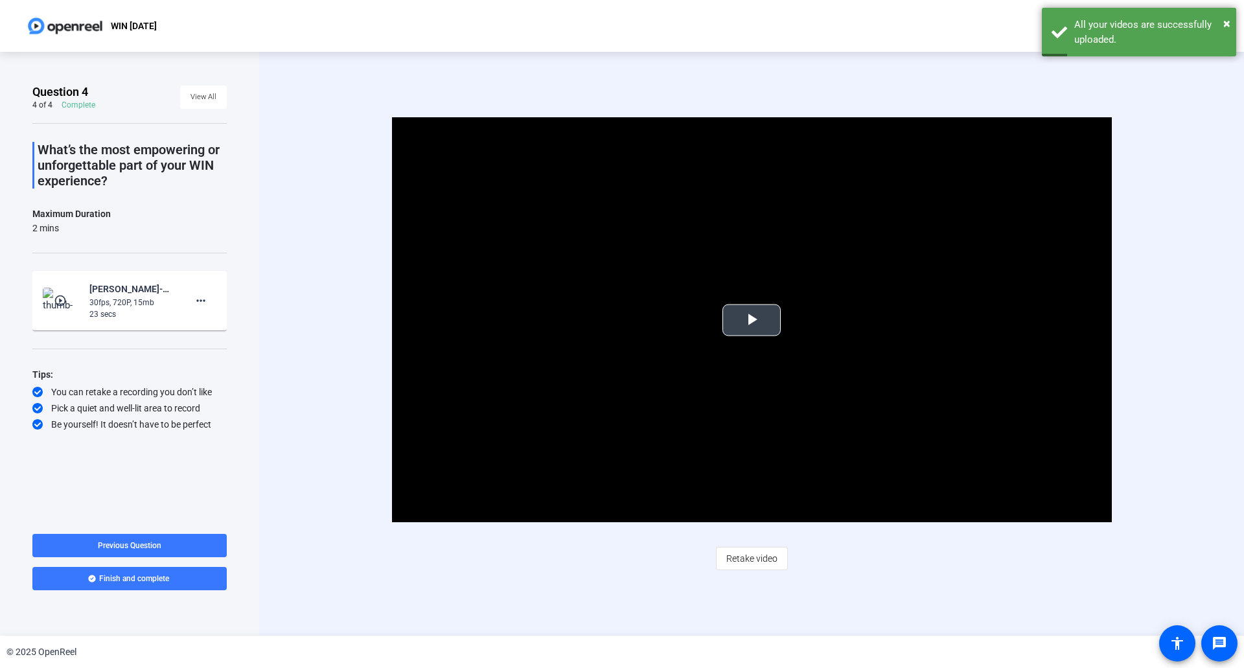
click at [752, 320] on span "Video Player" at bounding box center [752, 320] width 0 height 0
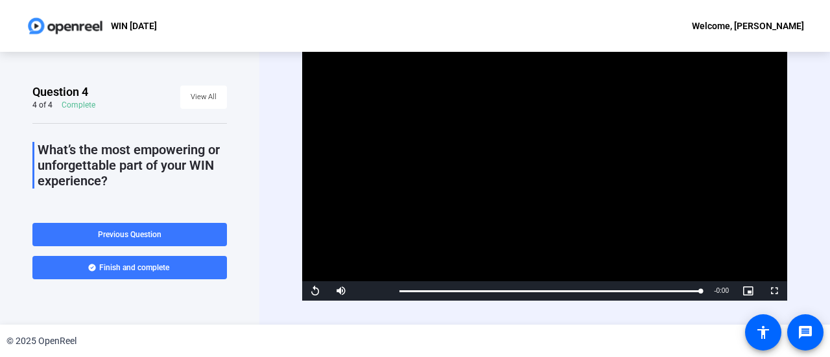
scroll to position [26, 0]
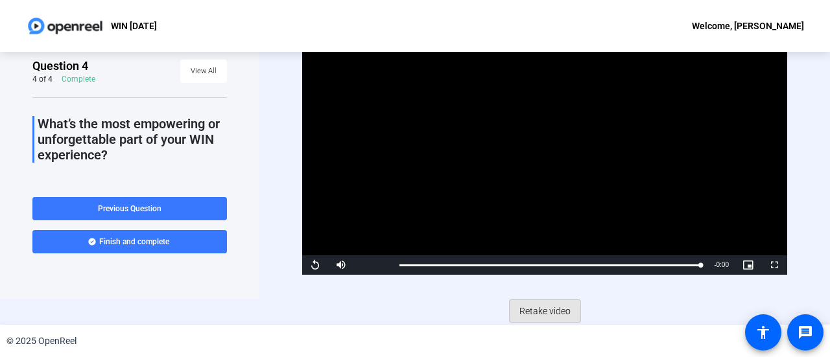
click at [535, 309] on span "Retake video" at bounding box center [544, 311] width 51 height 25
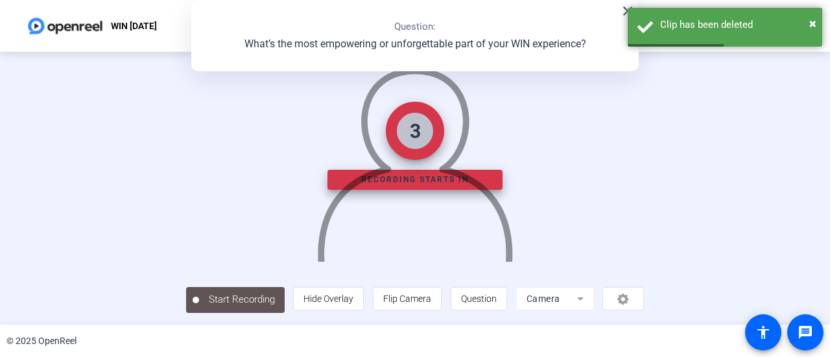
scroll to position [71, 0]
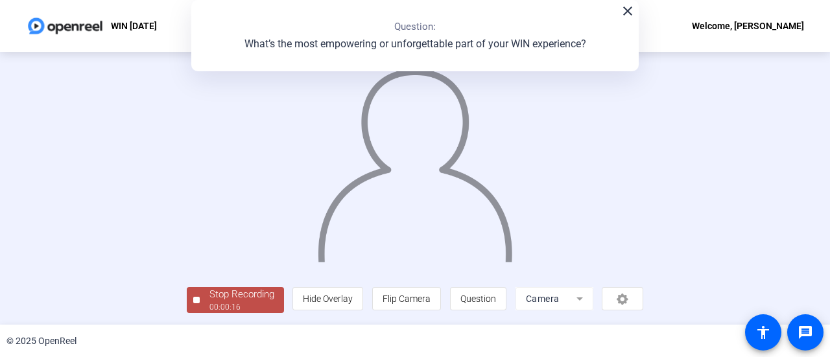
click at [209, 302] on div "Stop Recording" at bounding box center [241, 294] width 65 height 15
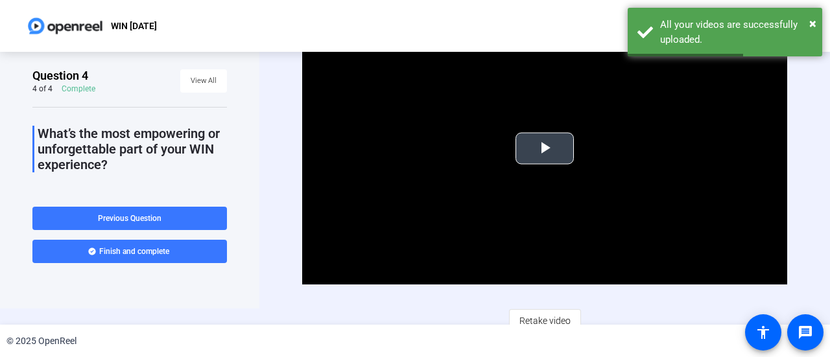
scroll to position [26, 0]
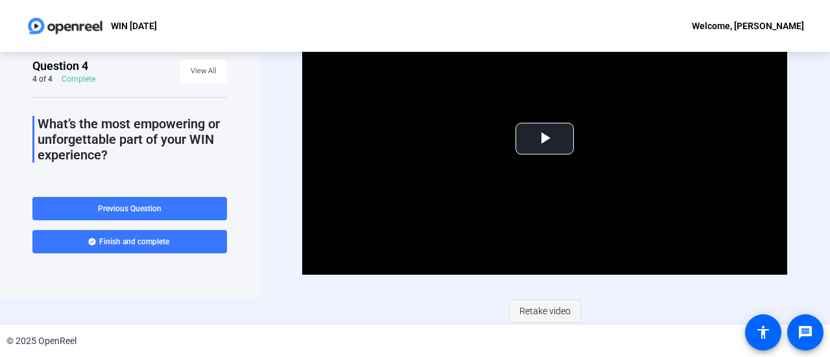
click at [528, 309] on span "Retake video" at bounding box center [544, 311] width 51 height 25
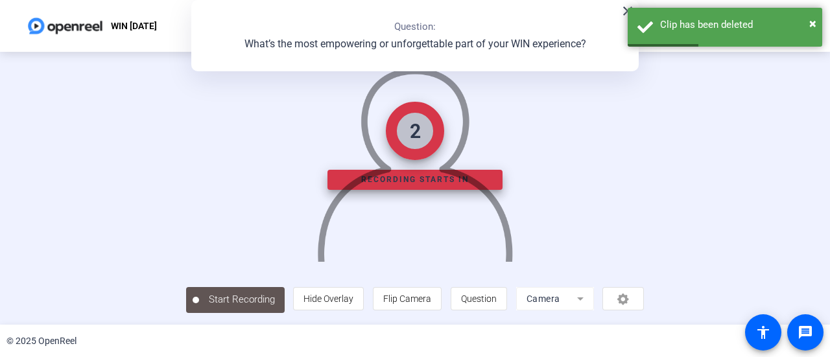
scroll to position [91, 0]
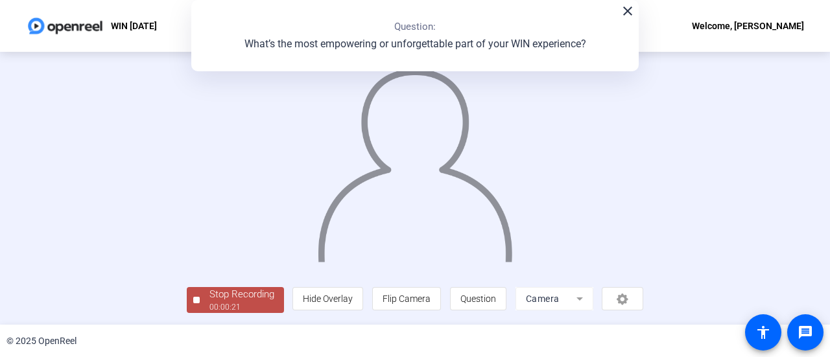
click at [209, 303] on div "00:00:21" at bounding box center [241, 307] width 65 height 12
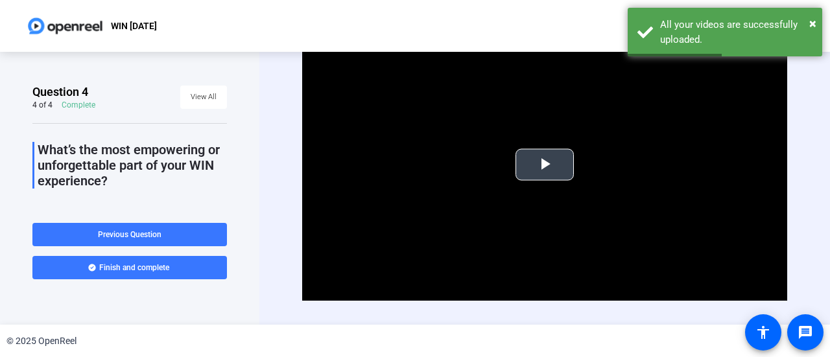
click at [544, 165] on span "Video Player" at bounding box center [544, 165] width 0 height 0
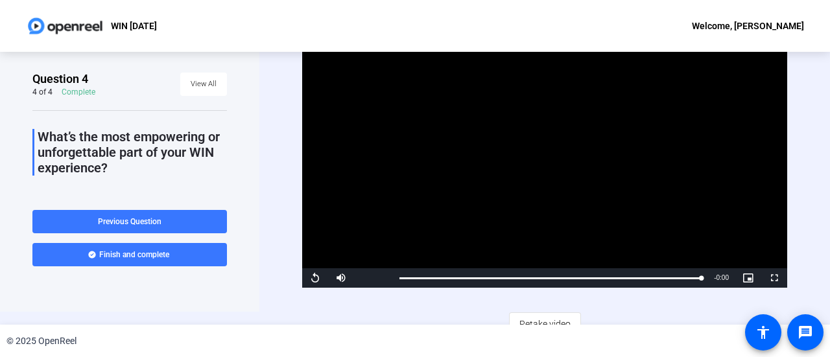
scroll to position [26, 0]
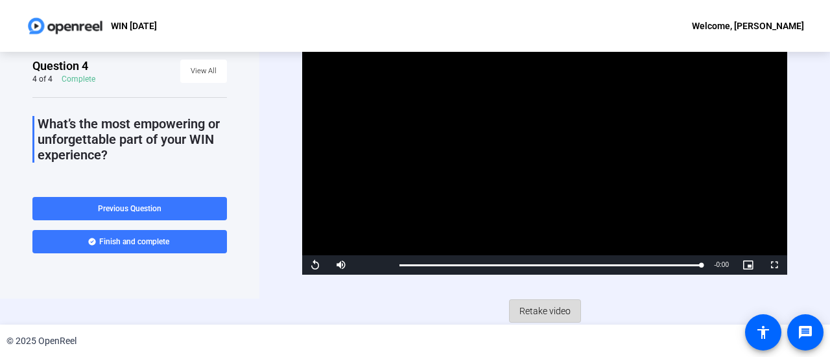
click at [546, 307] on span "Retake video" at bounding box center [544, 311] width 51 height 25
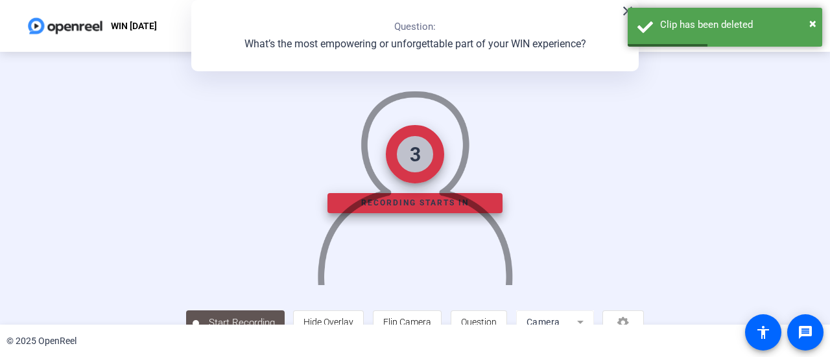
scroll to position [65, 0]
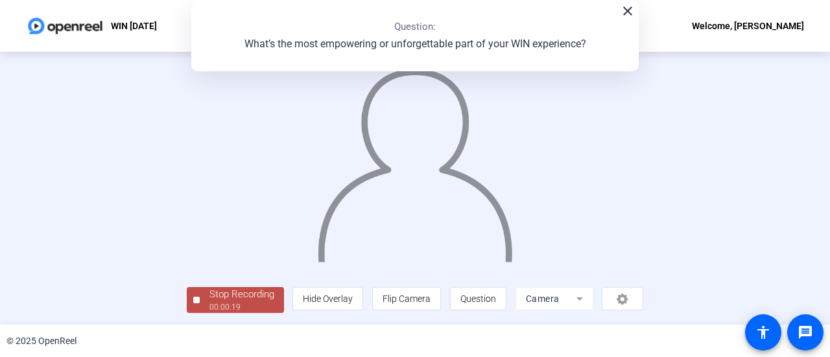
click at [209, 302] on div "Stop Recording" at bounding box center [241, 294] width 65 height 15
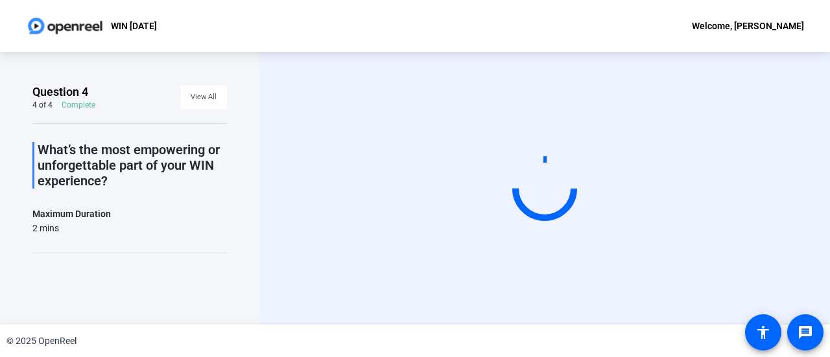
scroll to position [0, 0]
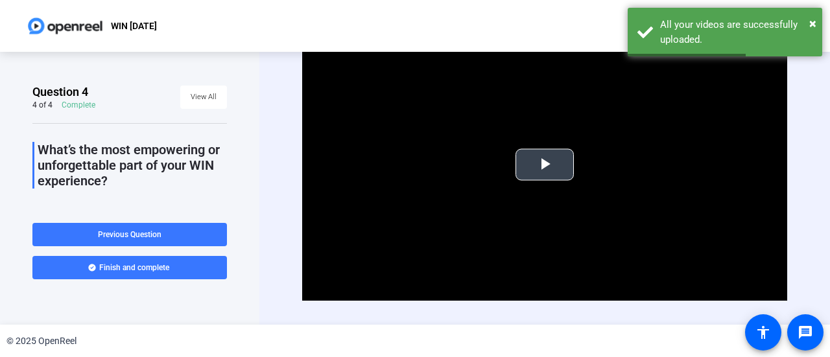
click at [544, 165] on span "Video Player" at bounding box center [544, 165] width 0 height 0
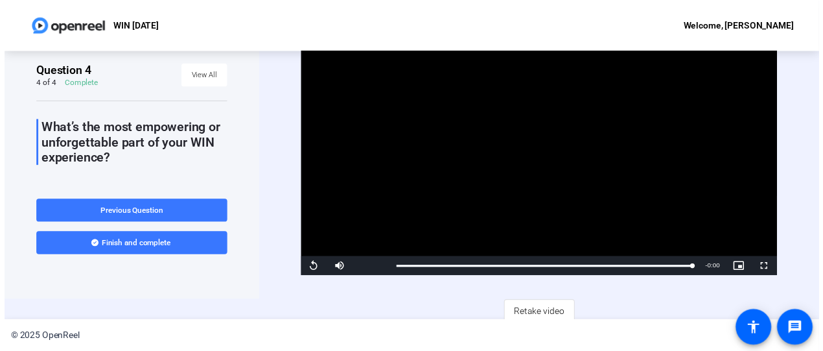
scroll to position [26, 0]
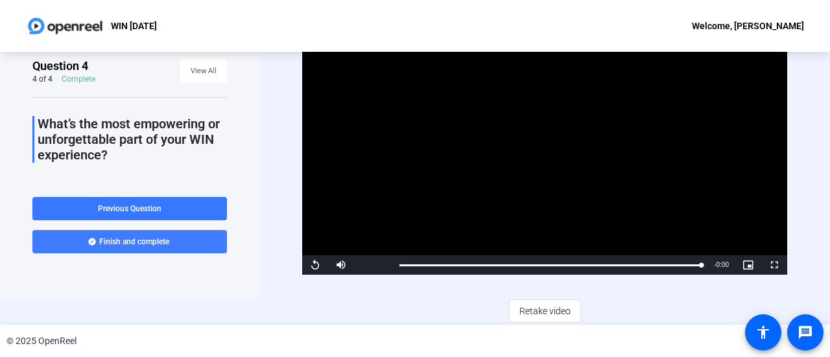
click at [106, 242] on span "Finish and complete" at bounding box center [134, 242] width 70 height 10
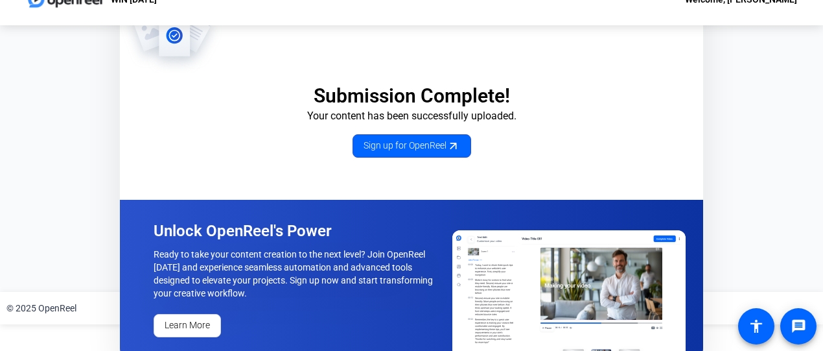
scroll to position [41, 0]
